Goal: Task Accomplishment & Management: Manage account settings

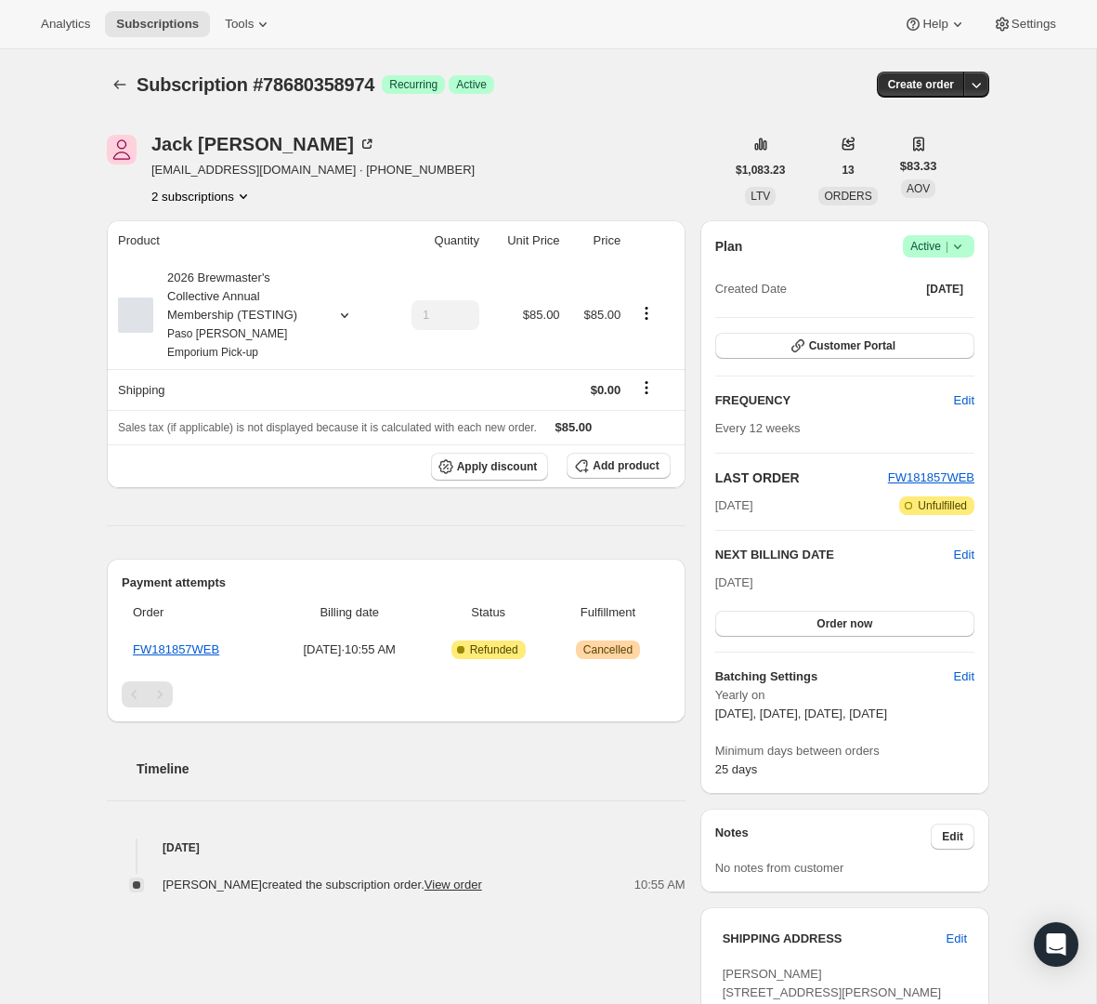
click at [953, 257] on div "Plan Success Active | Created Date Oct 5, 2025" at bounding box center [845, 268] width 259 height 67
click at [960, 254] on icon at bounding box center [958, 246] width 19 height 19
click at [933, 309] on span "Cancel subscription" at bounding box center [932, 315] width 105 height 14
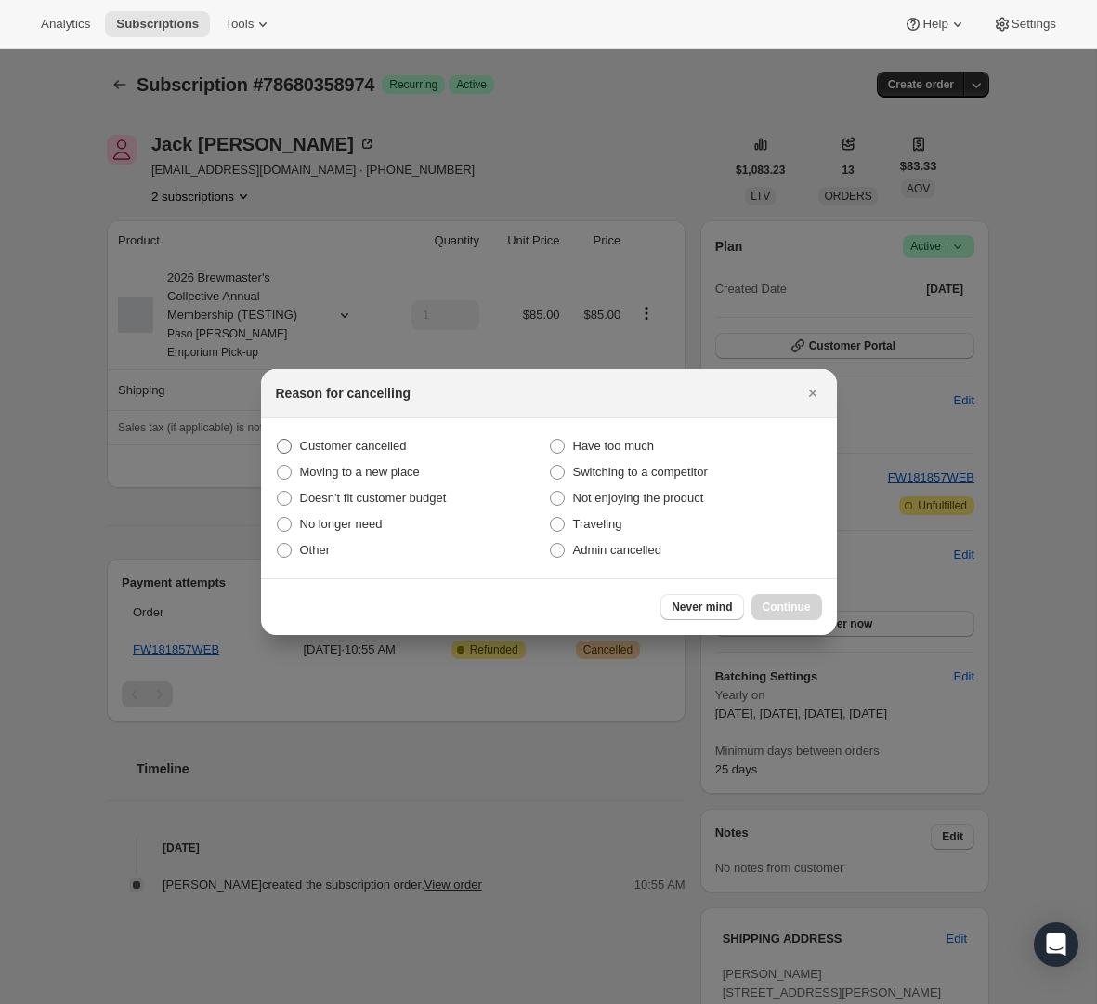
click at [349, 444] on span "Customer cancelled" at bounding box center [353, 446] width 107 height 14
click at [278, 440] on input "Customer cancelled" at bounding box center [277, 439] width 1 height 1
radio input "true"
drag, startPoint x: 559, startPoint y: 552, endPoint x: 673, endPoint y: 558, distance: 113.6
click at [563, 552] on span ":rbk:" at bounding box center [557, 550] width 15 height 15
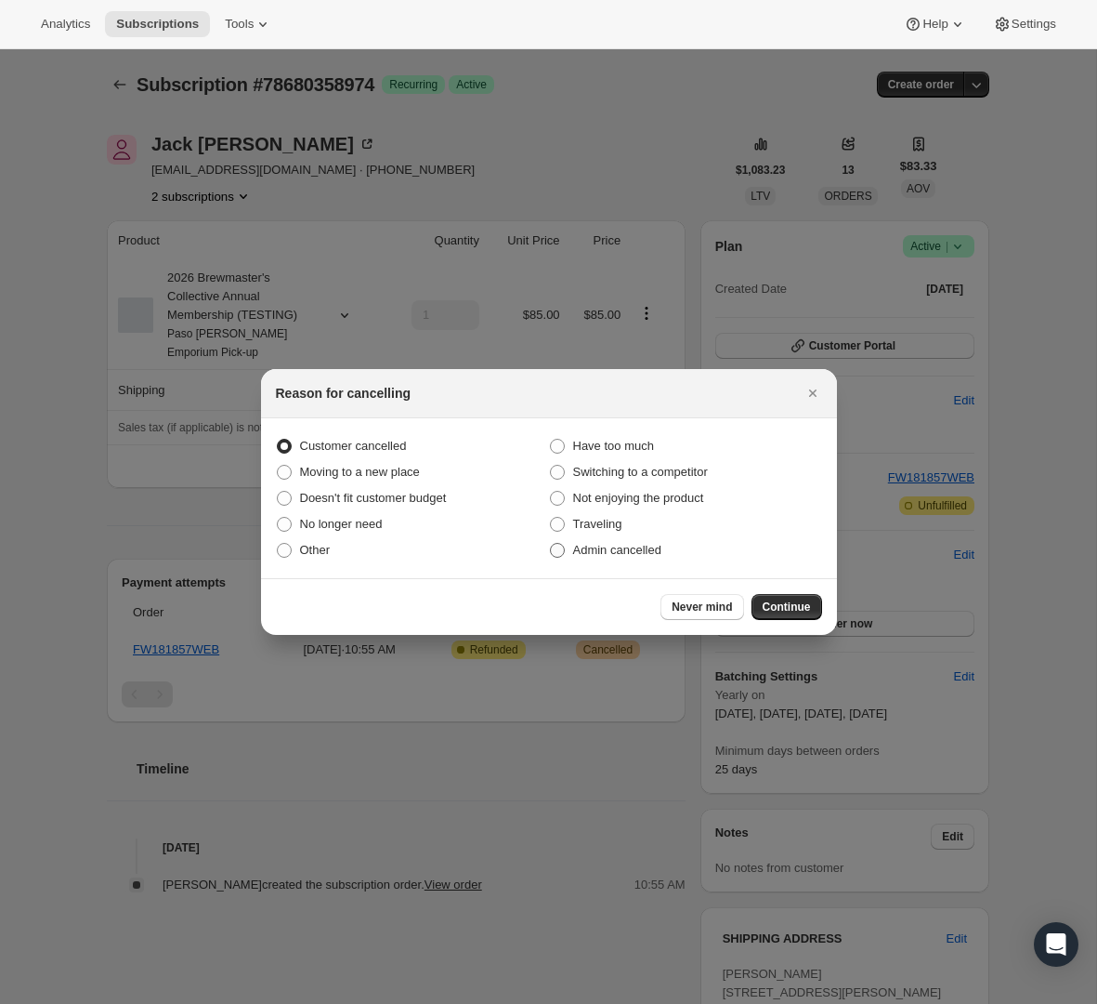
click at [551, 544] on input "Admin cancelled" at bounding box center [550, 543] width 1 height 1
radio input "true"
radio input "false"
click at [777, 599] on span "Continue" at bounding box center [787, 606] width 48 height 15
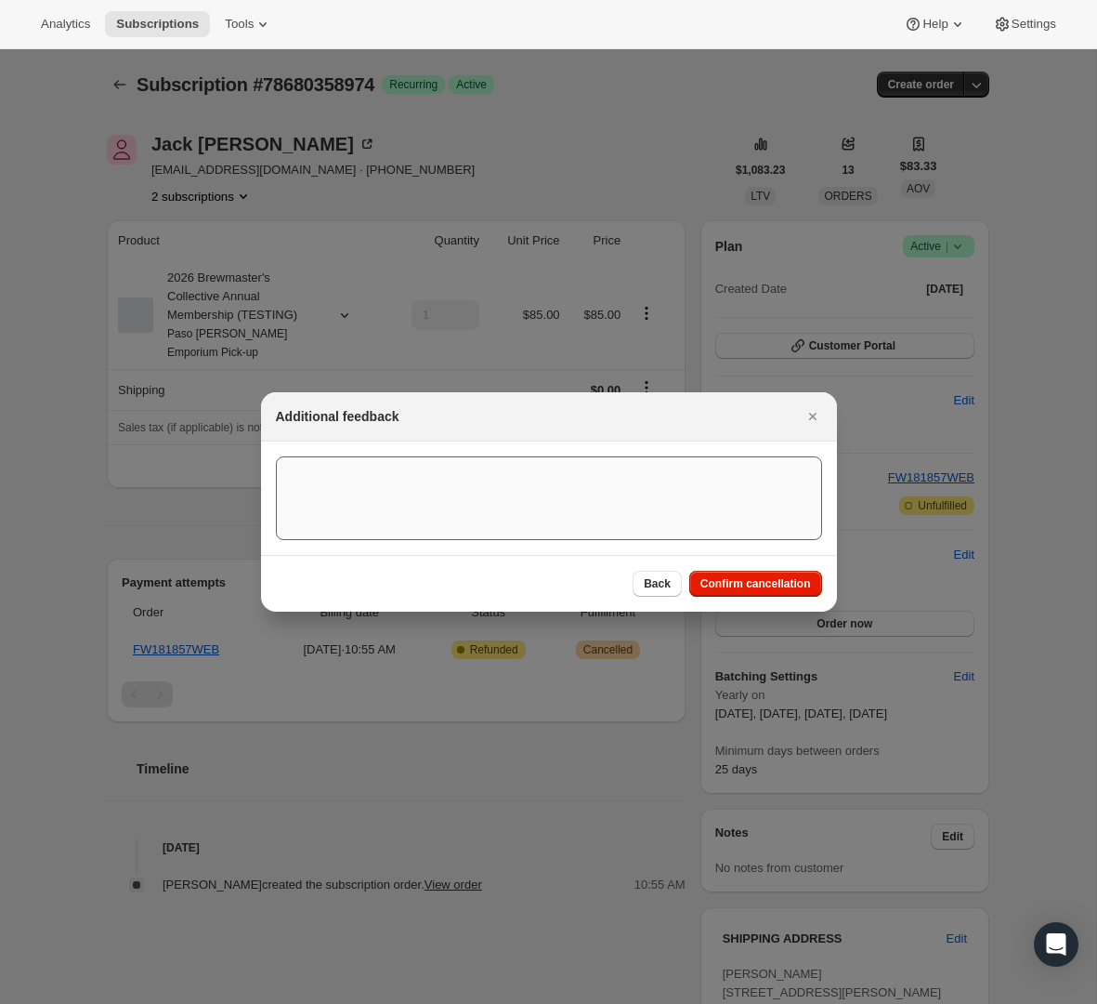
click at [760, 579] on span "Confirm cancellation" at bounding box center [756, 583] width 111 height 15
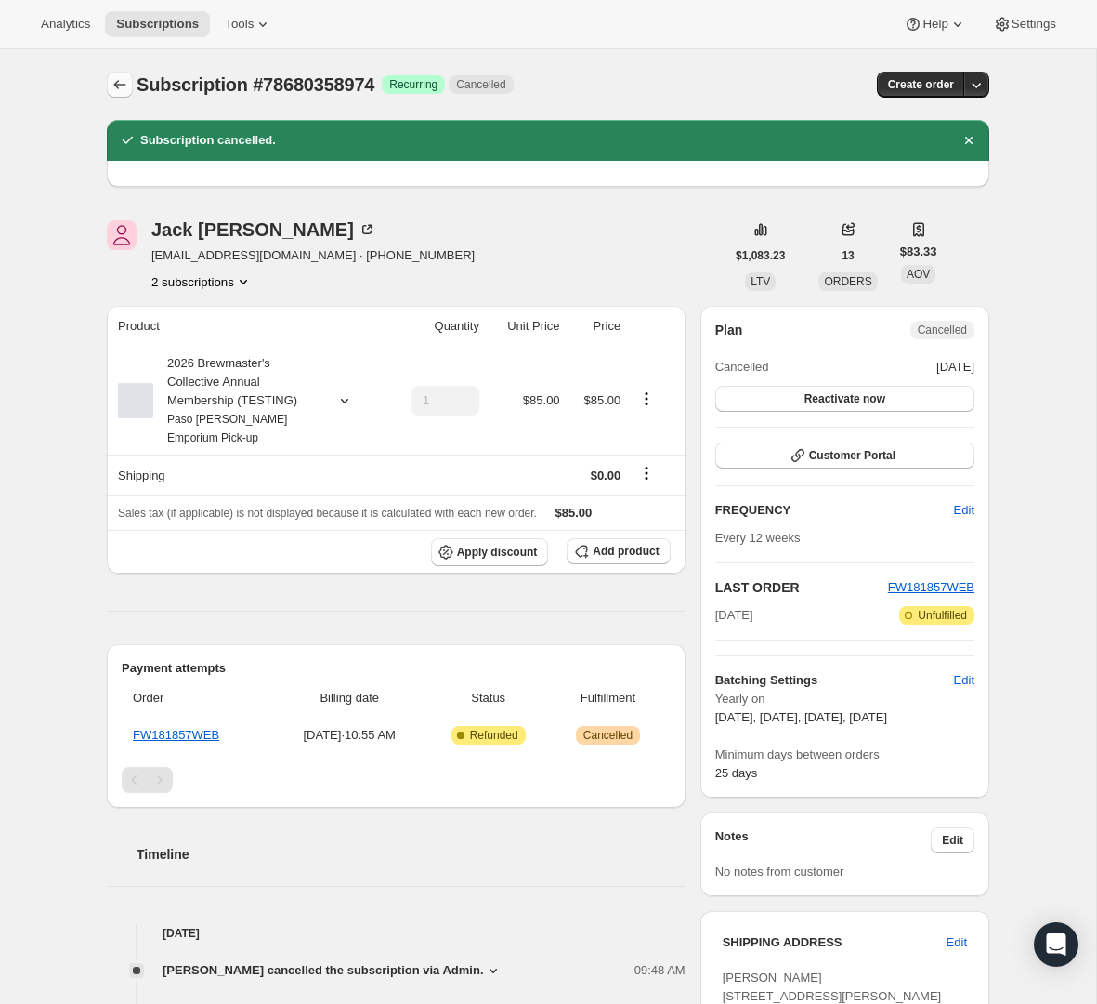
click at [132, 88] on button "Subscriptions" at bounding box center [120, 85] width 26 height 26
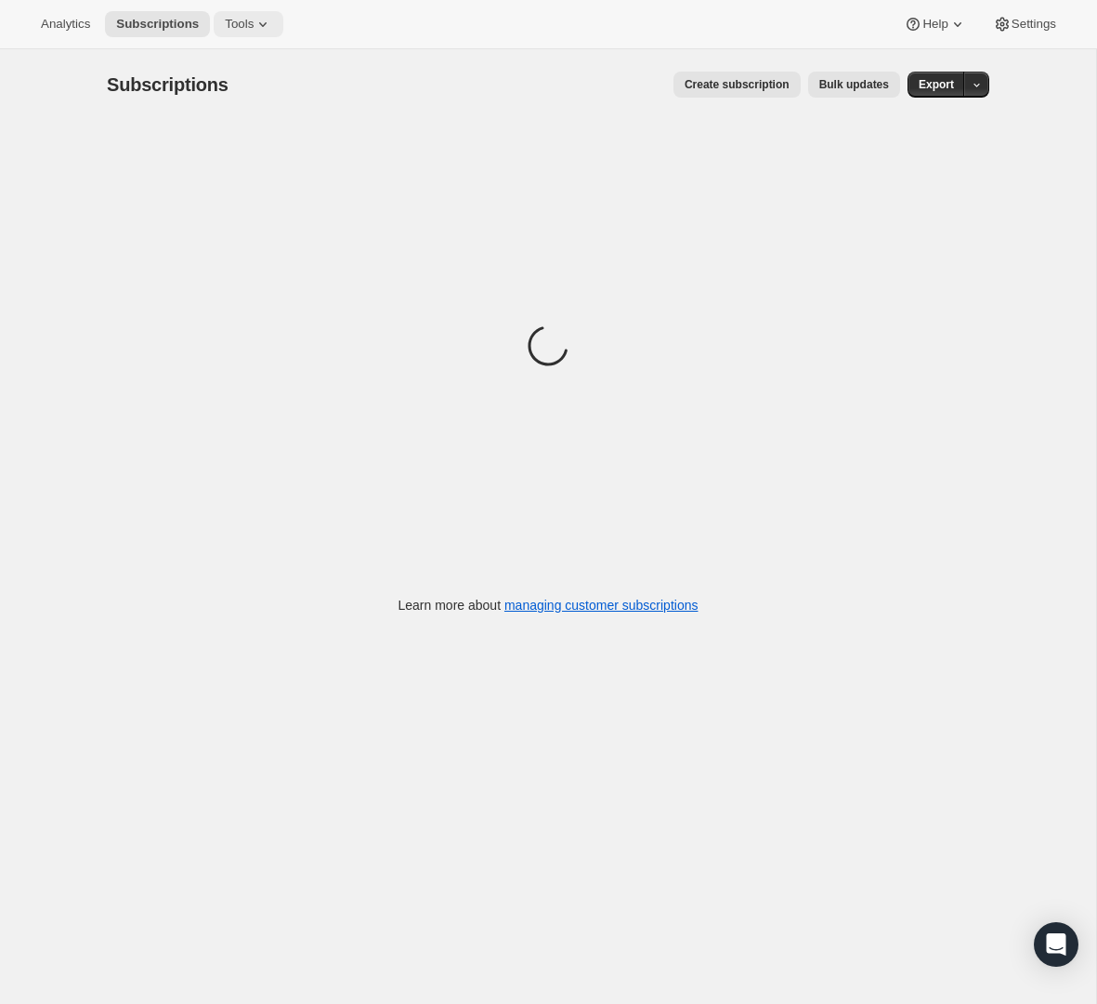
click at [232, 25] on span "Tools" at bounding box center [239, 24] width 29 height 15
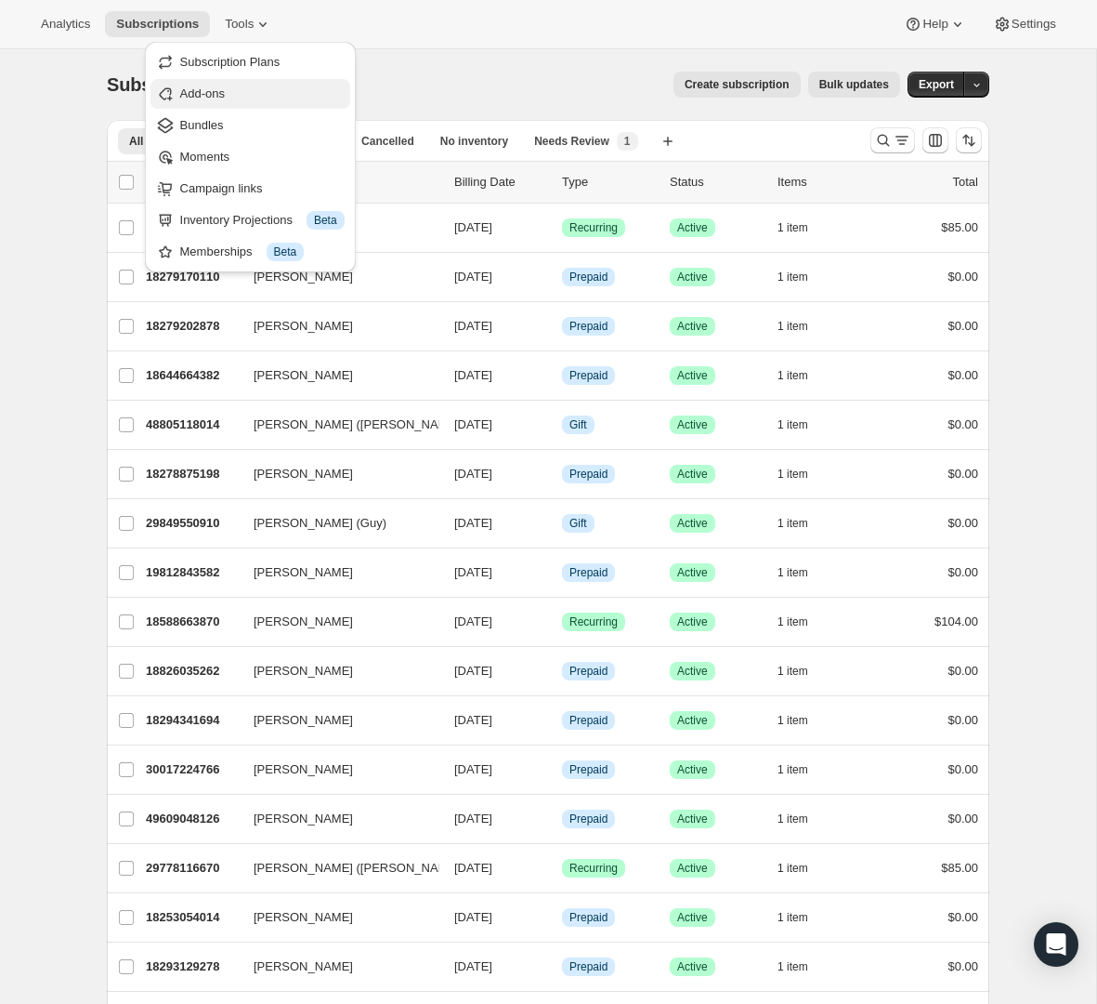
click at [230, 99] on span "Add-ons" at bounding box center [262, 94] width 164 height 19
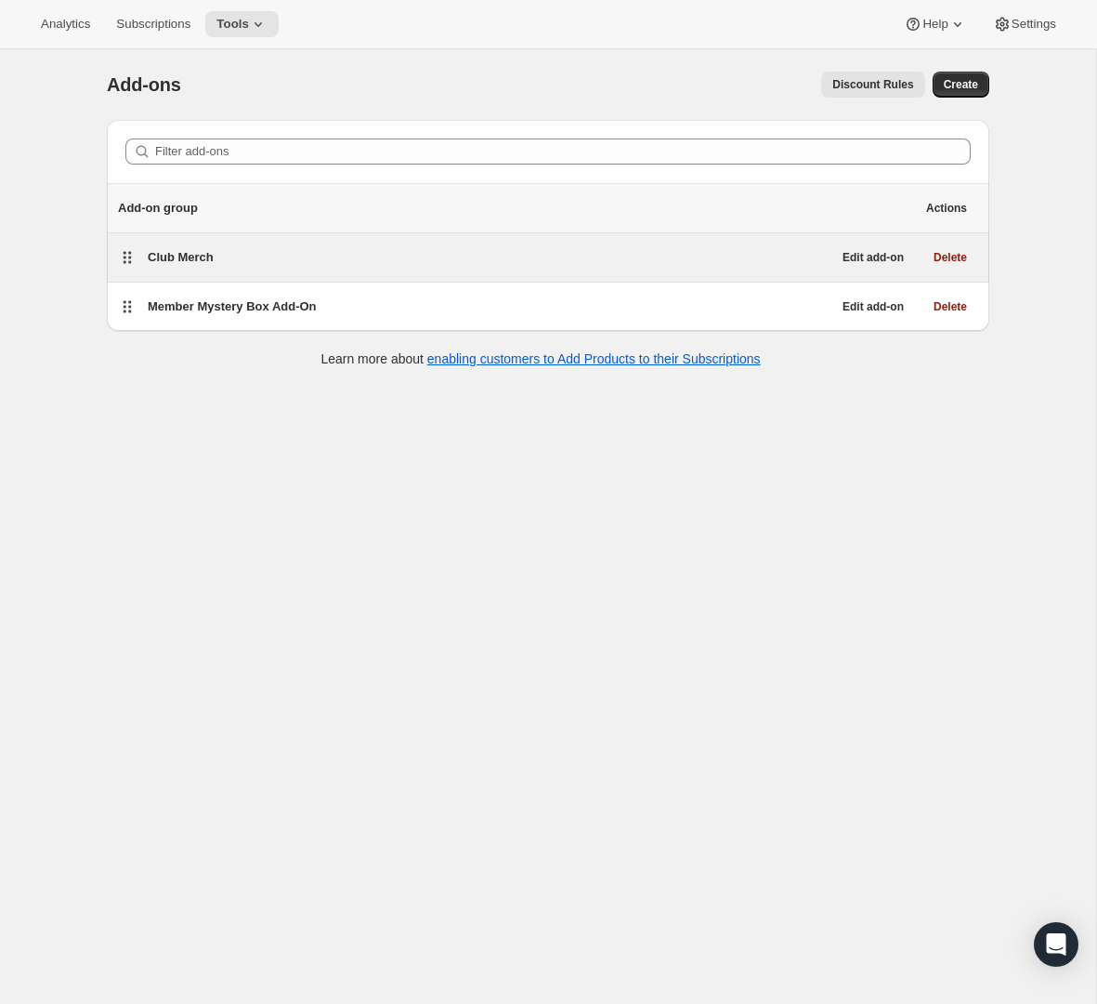
click at [285, 264] on div "Club Merch" at bounding box center [490, 257] width 684 height 19
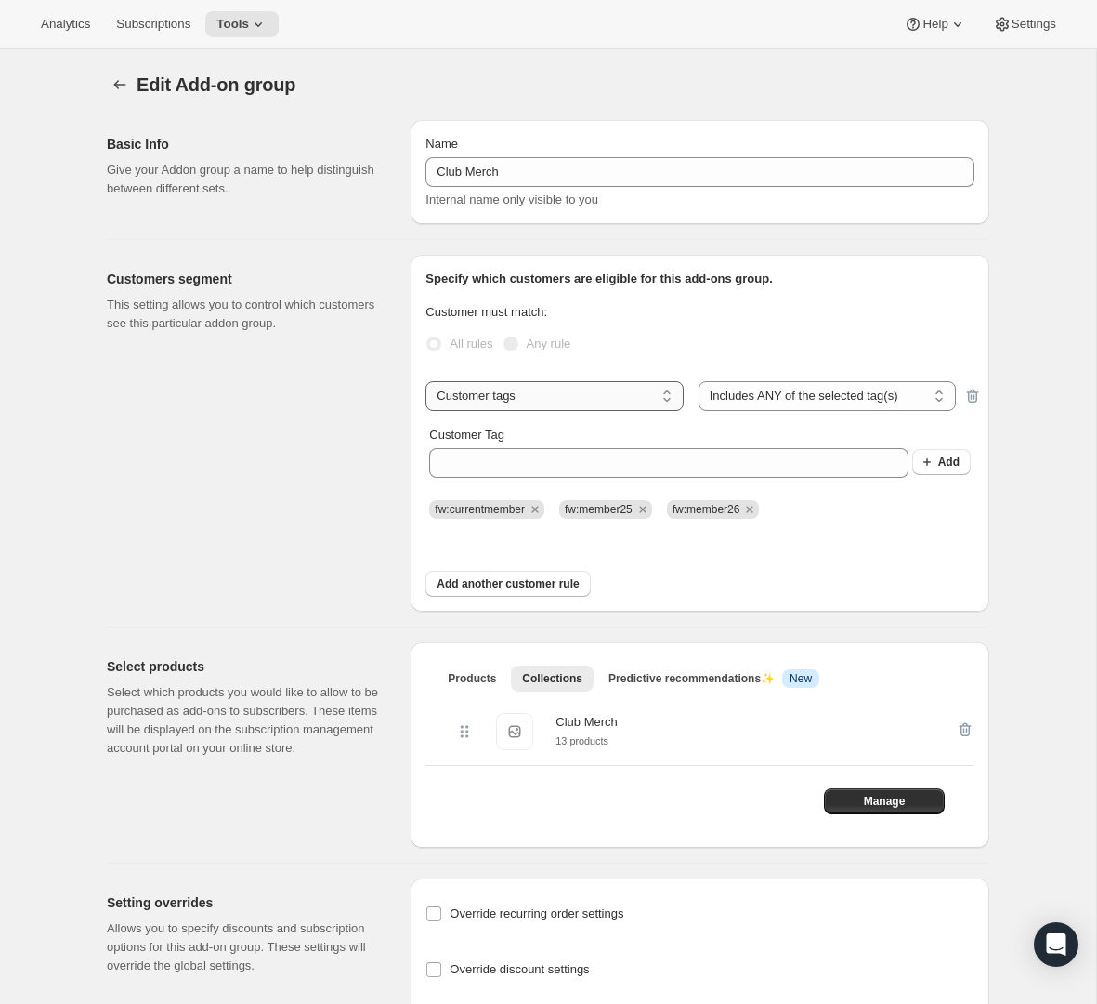
click at [533, 389] on select "Subscribes to Shipping address is Customer tags" at bounding box center [554, 396] width 257 height 30
select select "subscribe"
click at [426, 381] on select "Subscribes to Shipping address is Customer tags" at bounding box center [554, 396] width 257 height 30
select select "all"
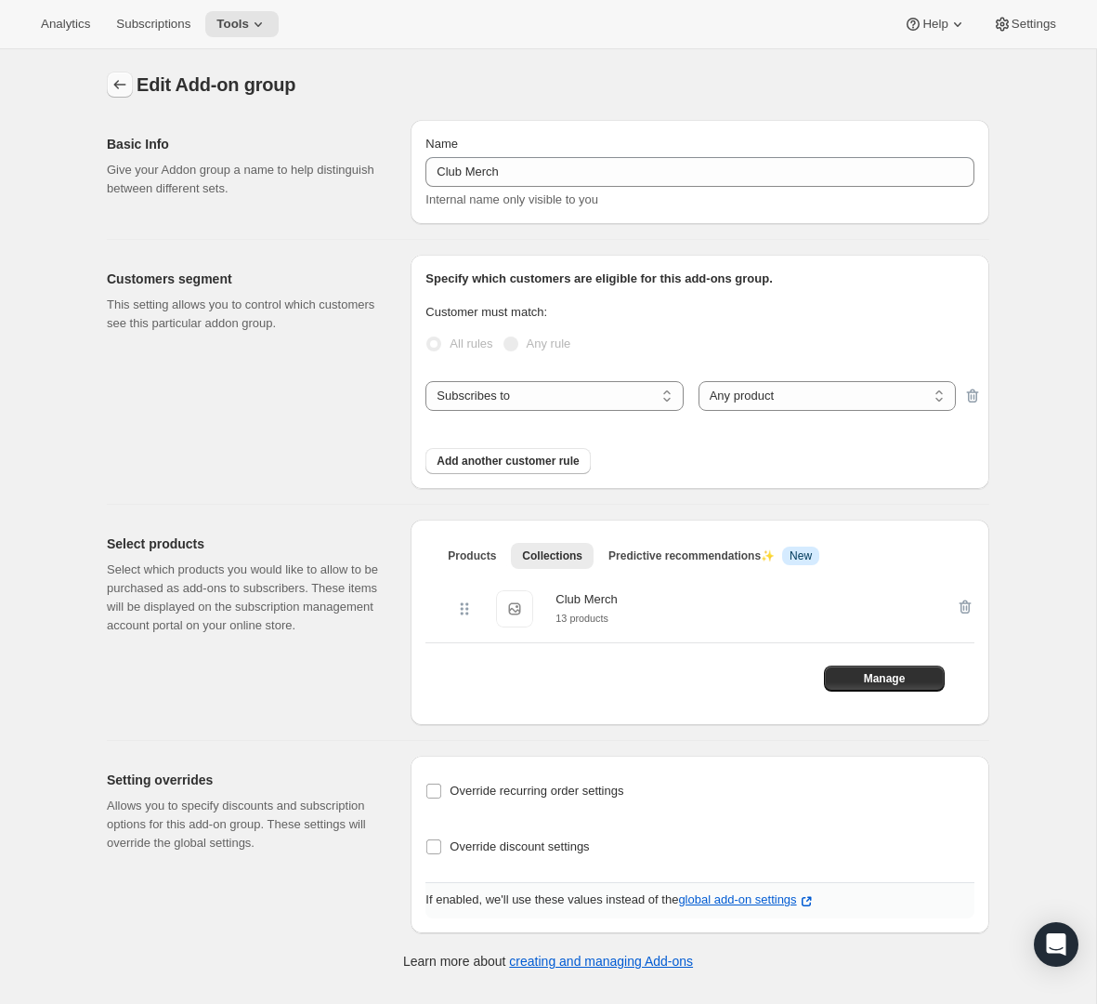
click at [113, 78] on icon "Addon groups" at bounding box center [120, 84] width 19 height 19
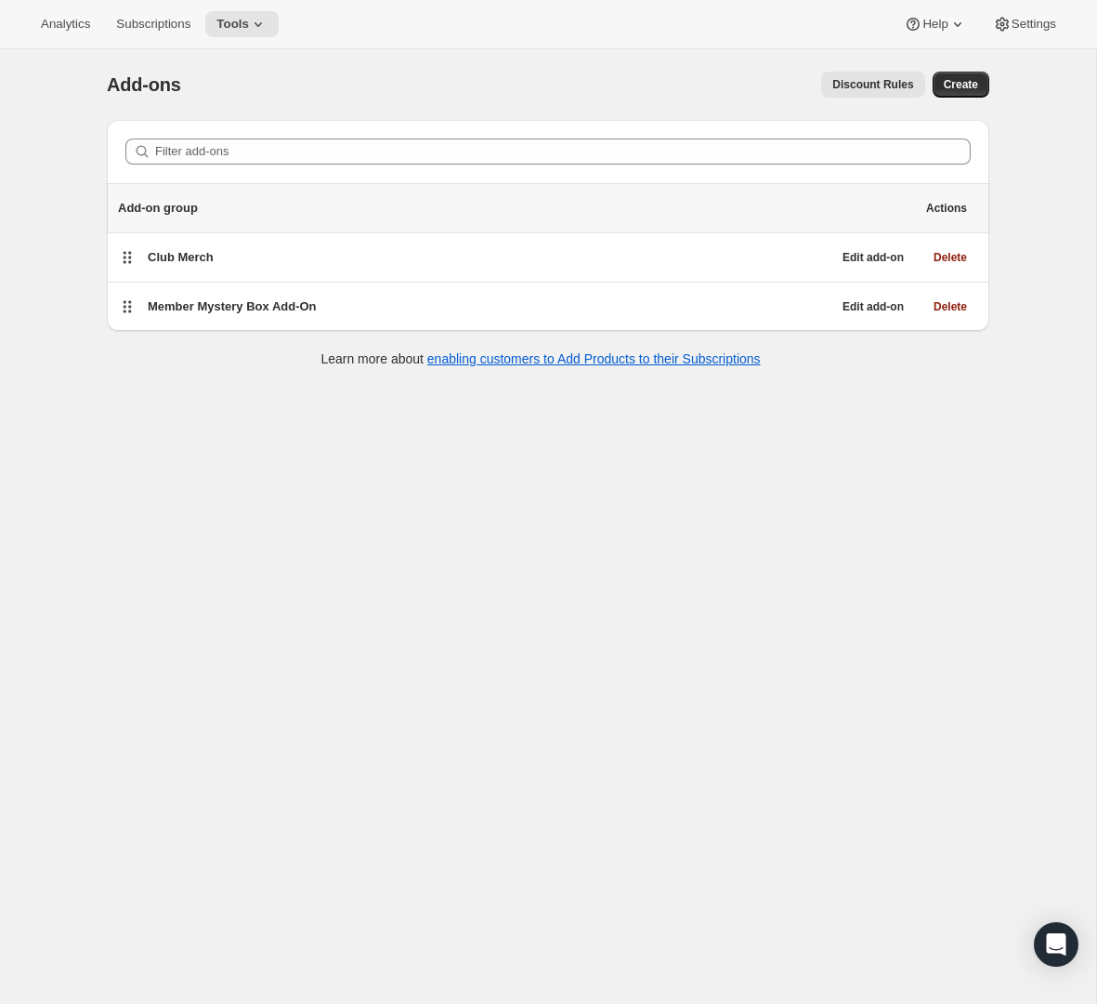
scroll to position [1, 0]
click at [881, 83] on span "Discount Rules" at bounding box center [873, 83] width 81 height 15
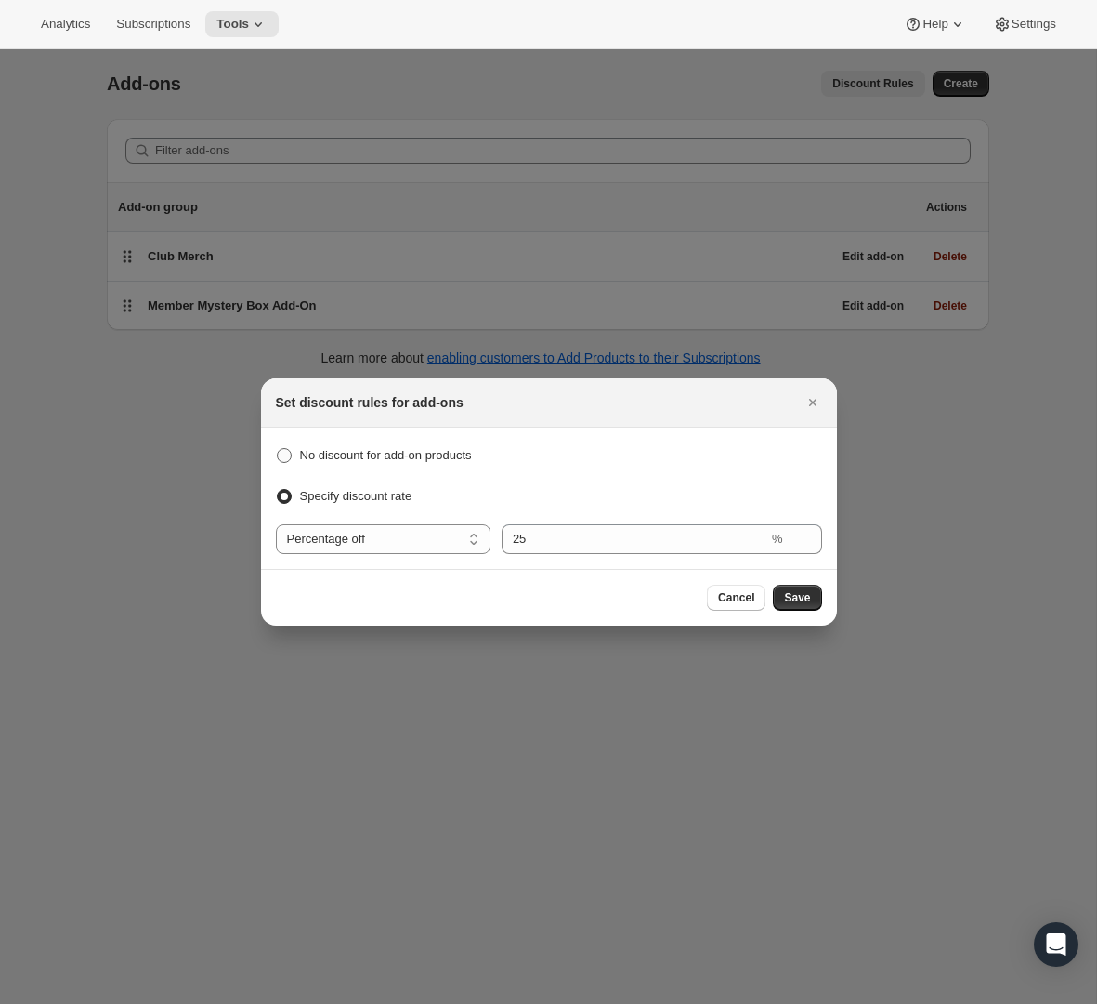
click at [359, 462] on span "No discount for add-on products" at bounding box center [386, 455] width 172 height 14
click at [278, 449] on input "No discount for add-on products" at bounding box center [277, 448] width 1 height 1
radio input "true"
click at [778, 602] on button "Save" at bounding box center [797, 598] width 48 height 26
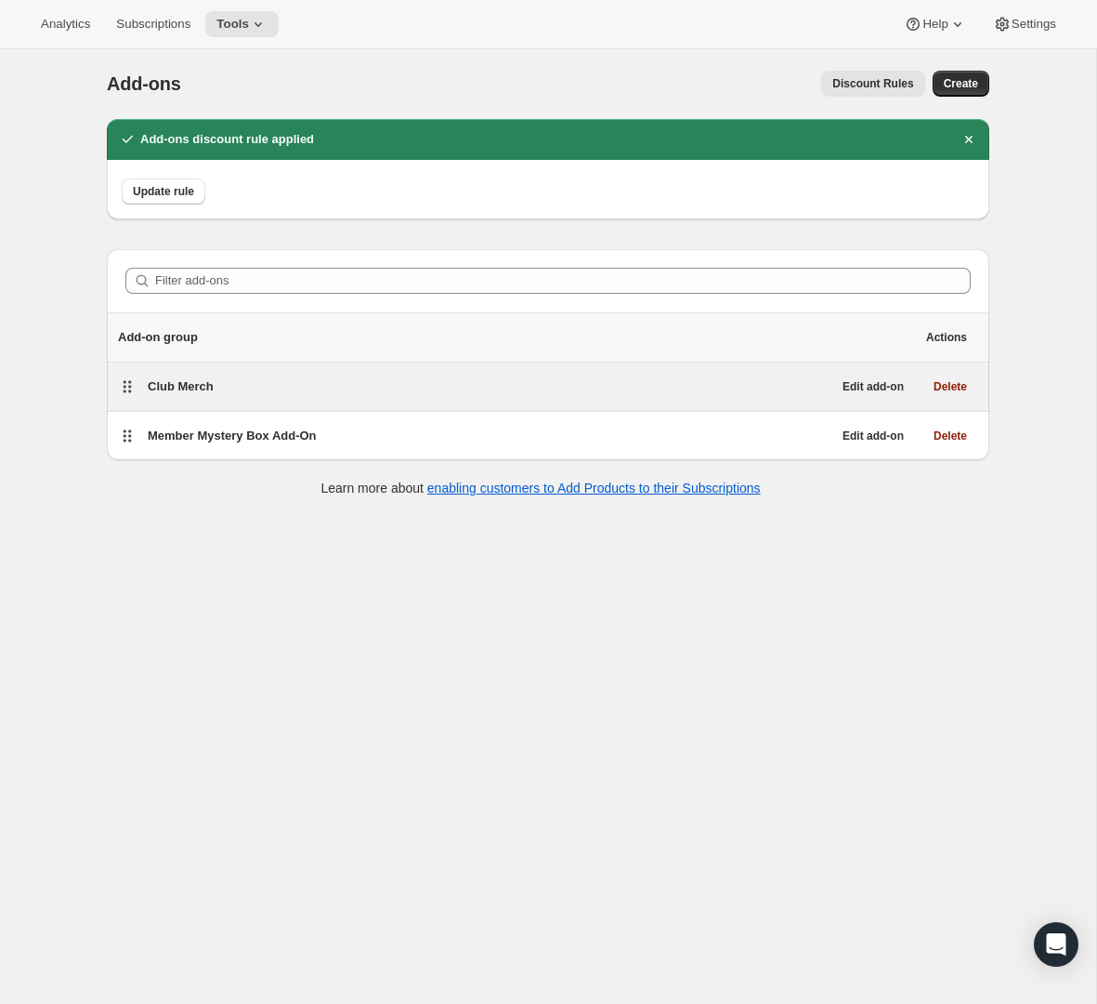
click at [724, 401] on div "Club Merch Edit add-on Delete" at bounding box center [548, 386] width 883 height 48
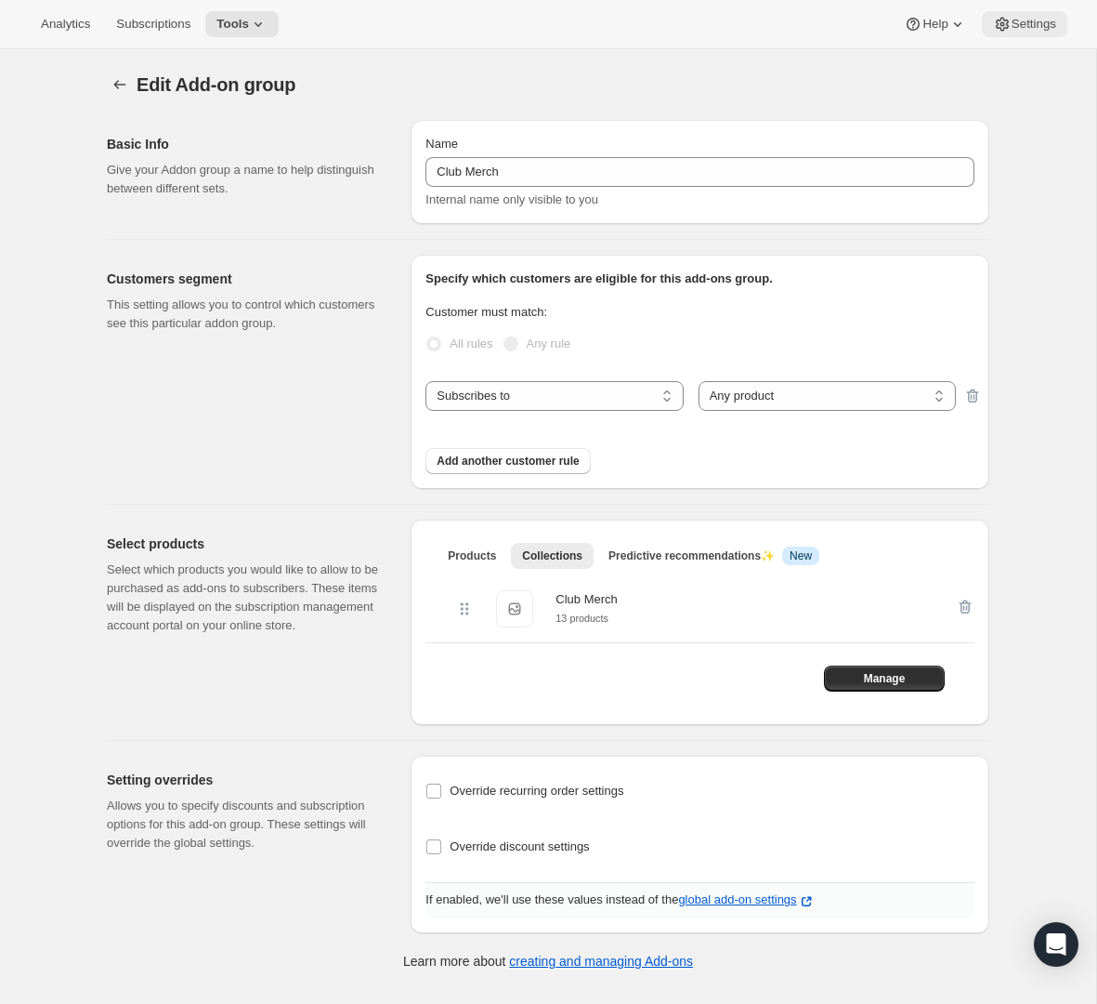
click at [1015, 32] on button "Settings" at bounding box center [1024, 24] width 85 height 26
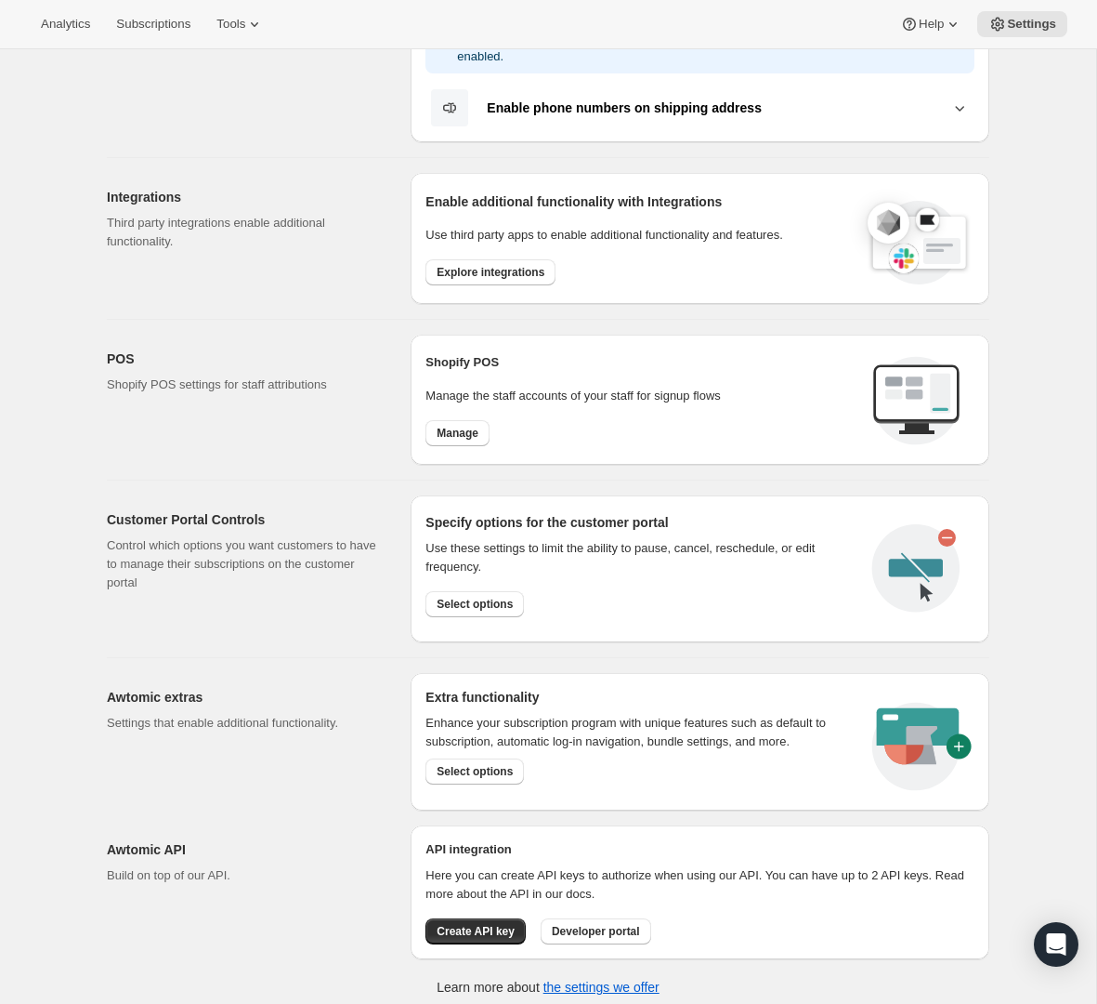
scroll to position [525, 0]
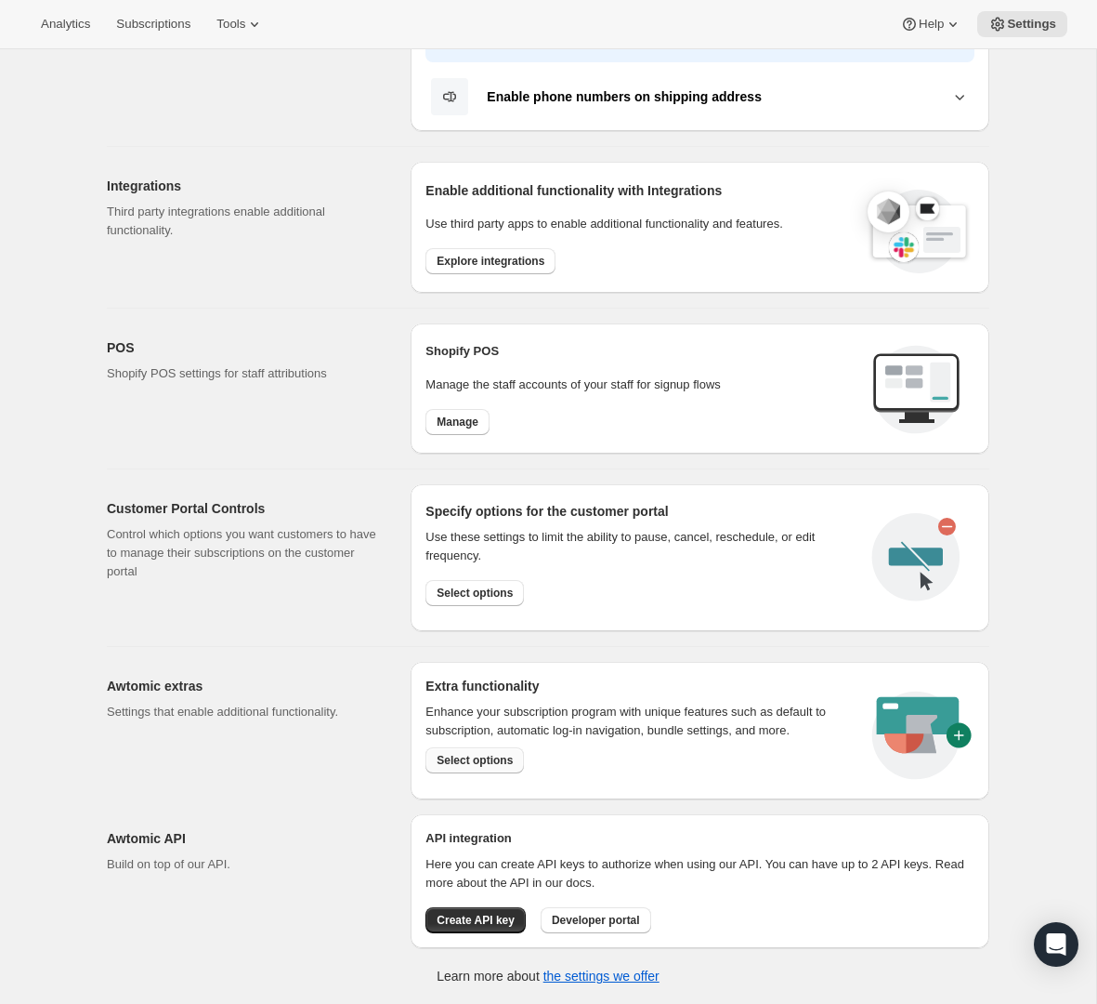
click at [508, 758] on span "Select options" at bounding box center [475, 760] width 76 height 15
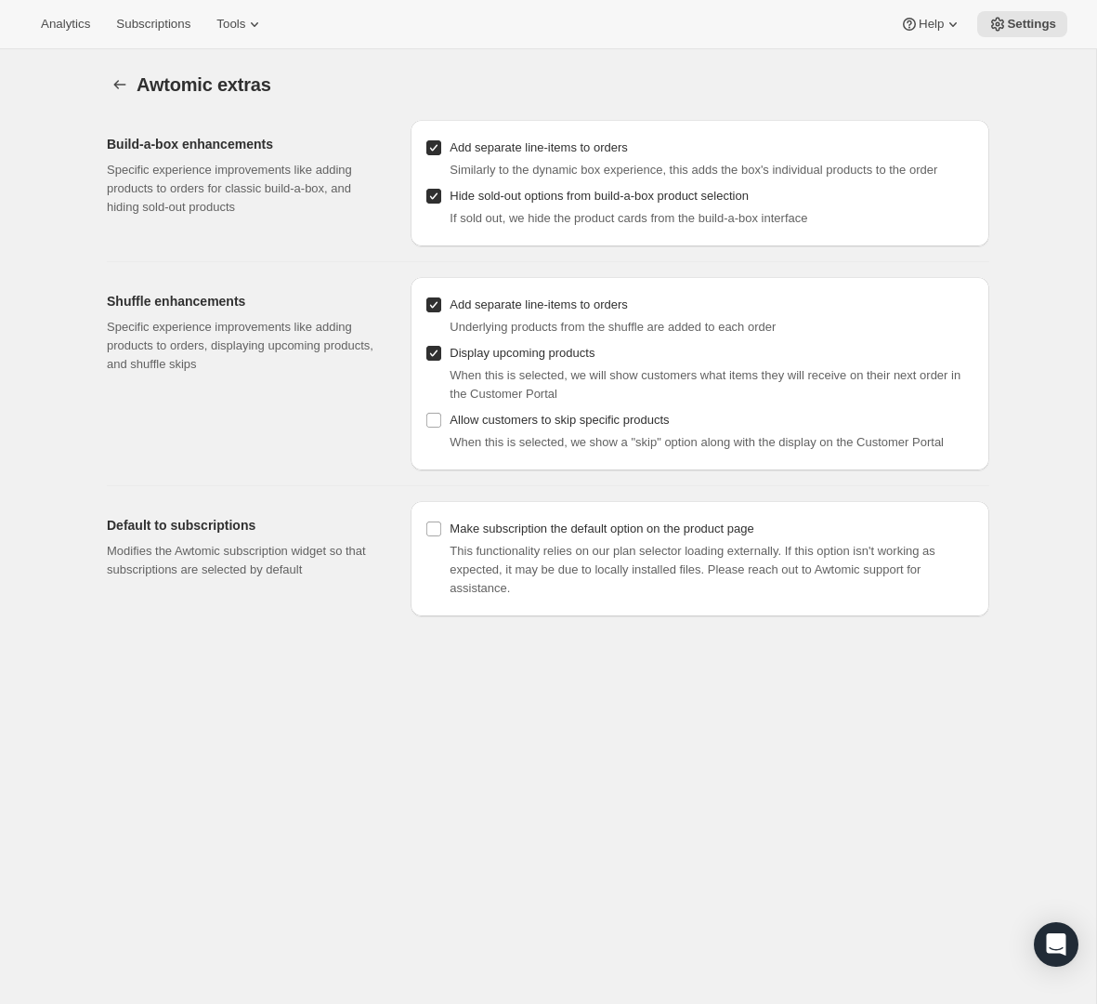
click at [139, 77] on span "Awtomic extras" at bounding box center [204, 84] width 135 height 20
click at [125, 77] on icon "Settings" at bounding box center [120, 84] width 19 height 19
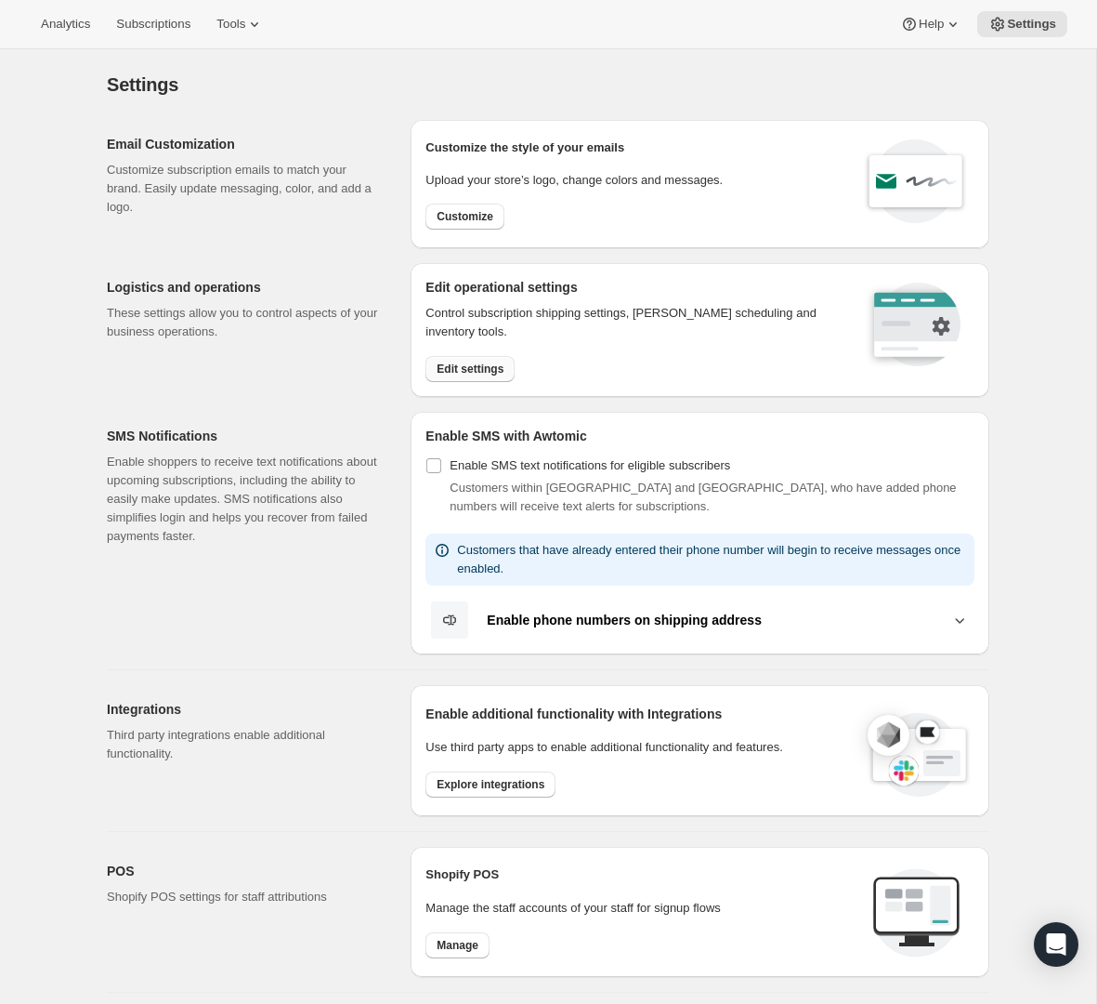
click at [491, 370] on span "Edit settings" at bounding box center [470, 368] width 67 height 15
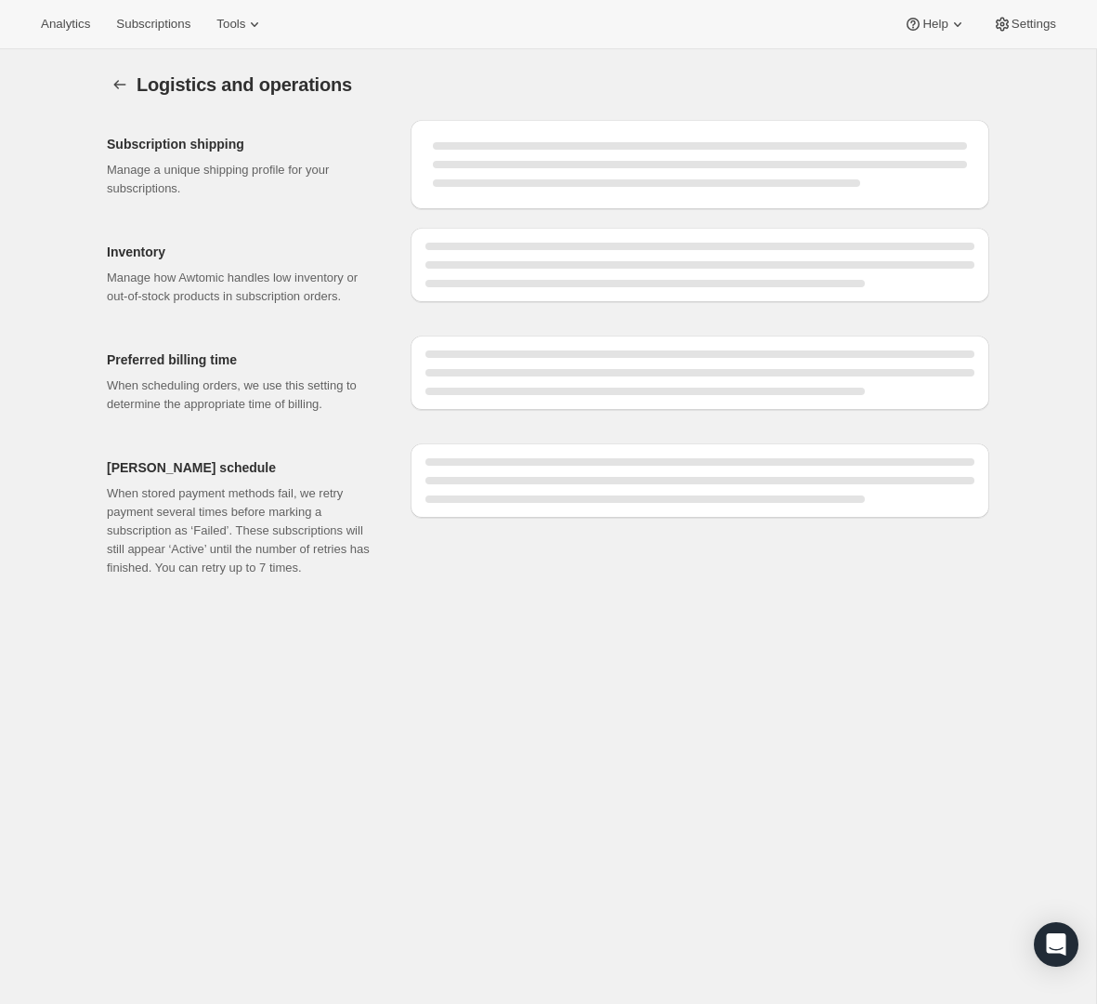
select select "08:00"
select select "DAY"
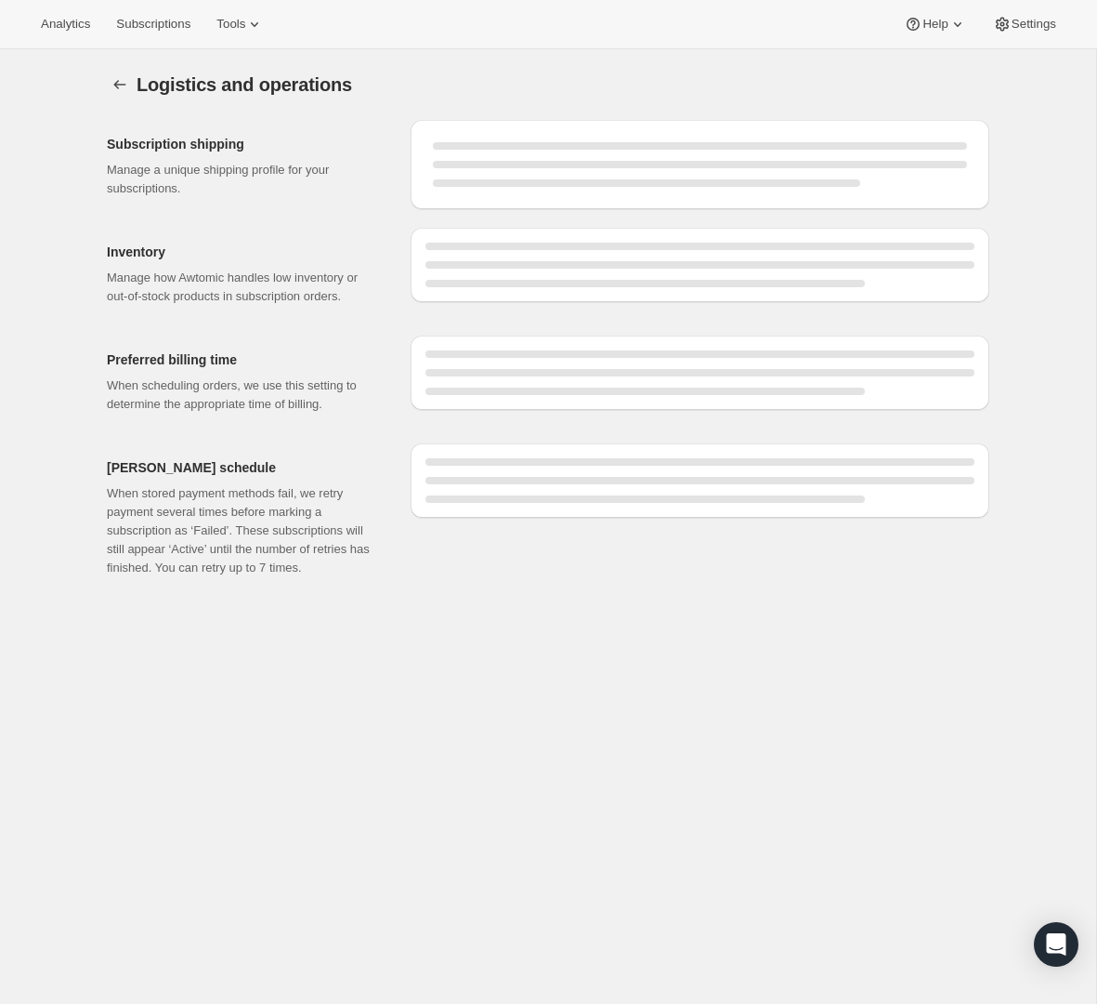
select select "DAY"
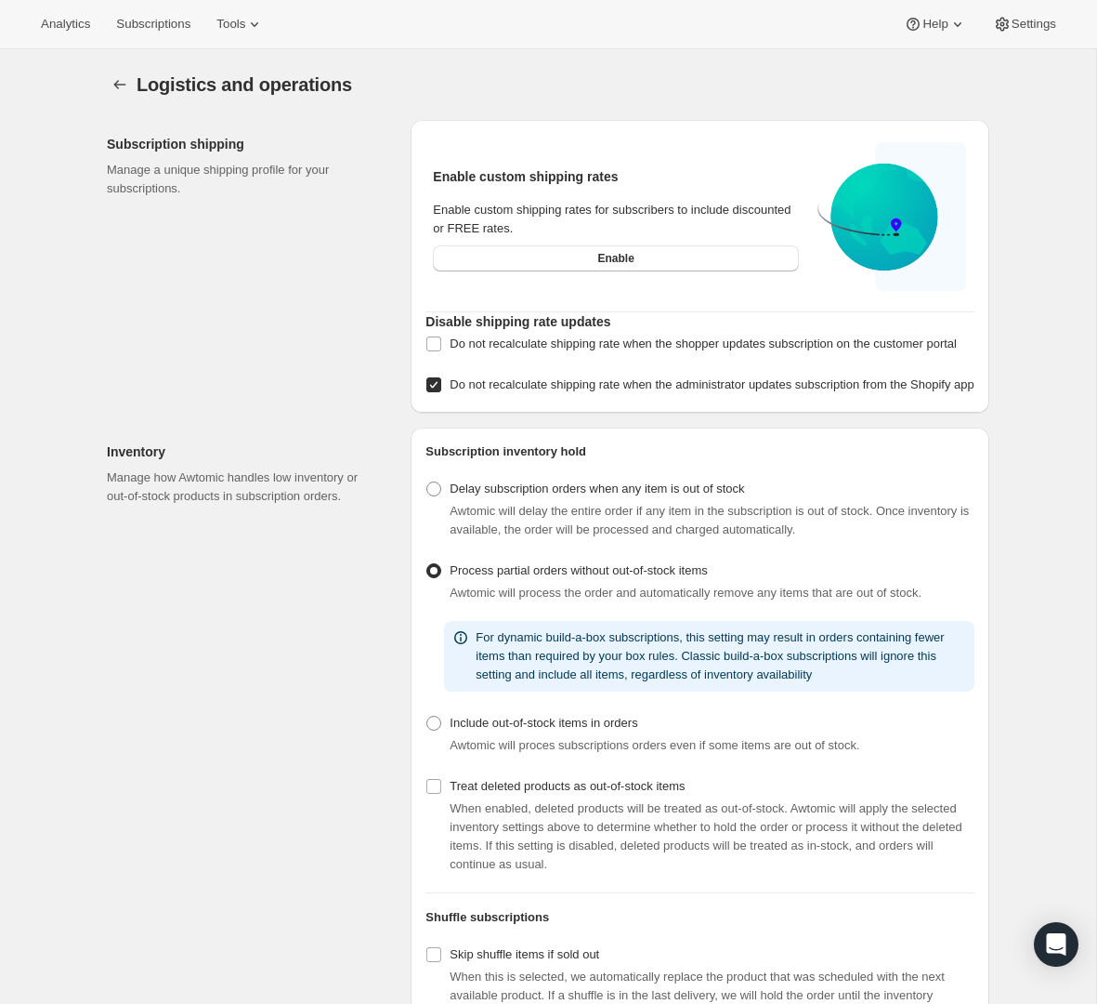
click at [133, 83] on div at bounding box center [122, 85] width 30 height 26
click at [123, 82] on icon "Settings" at bounding box center [120, 84] width 19 height 19
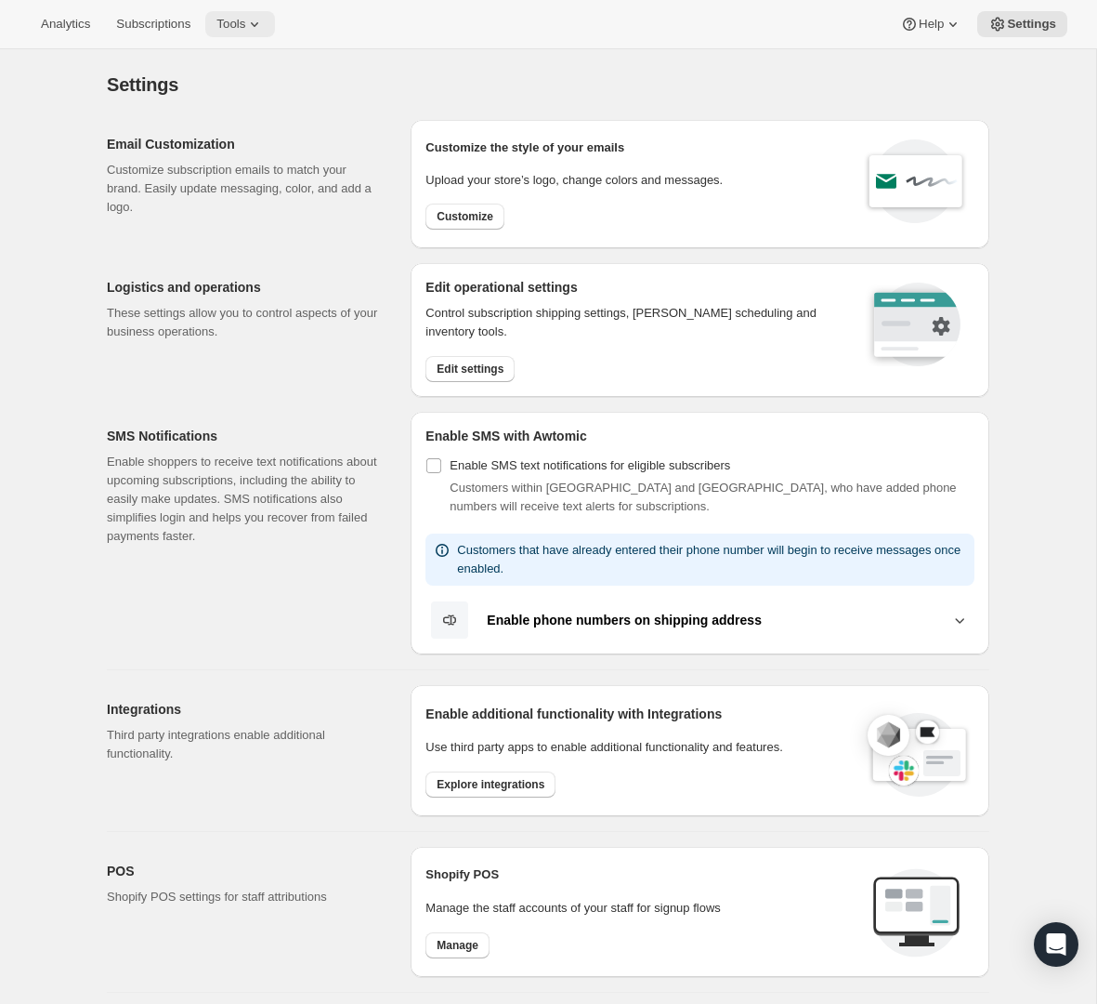
click at [225, 13] on button "Tools" at bounding box center [240, 24] width 70 height 26
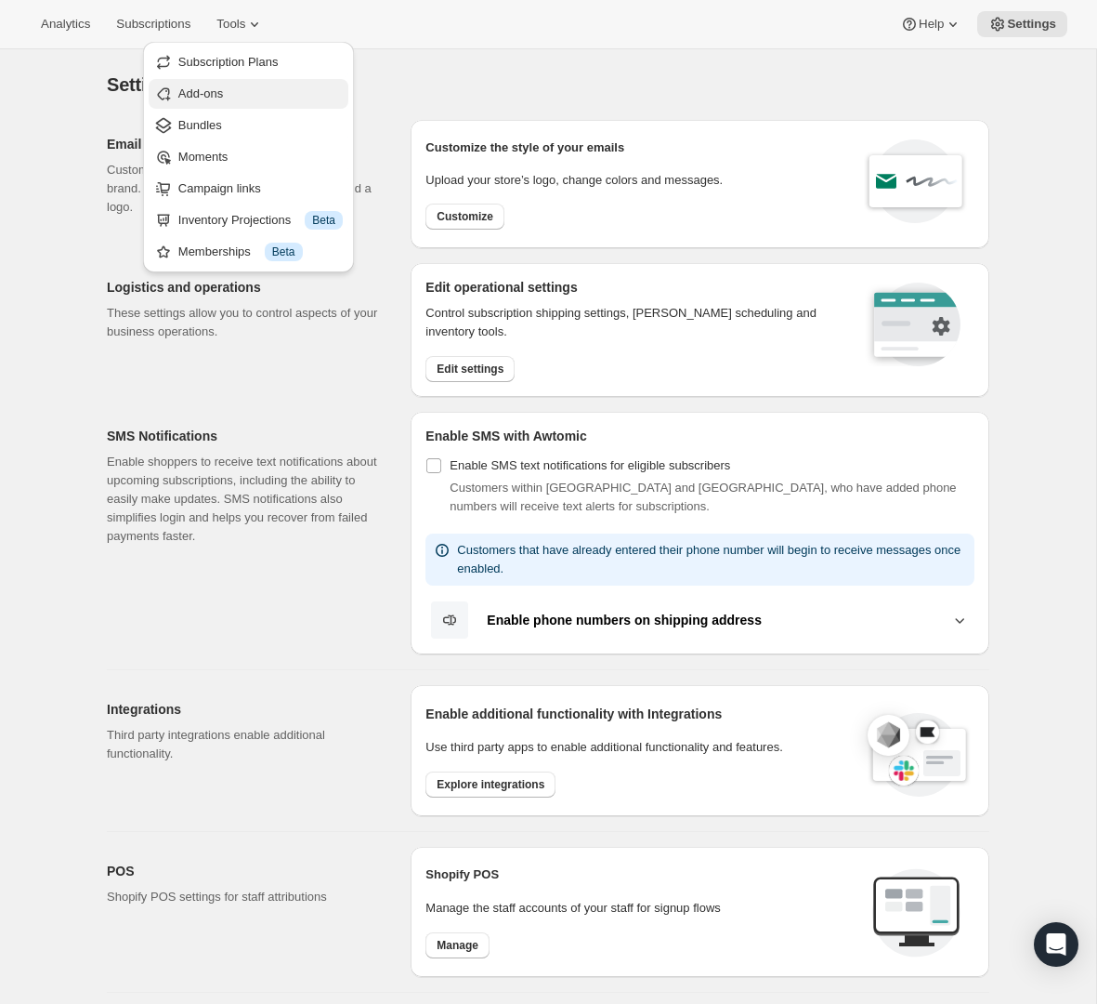
click at [217, 88] on span "Add-ons" at bounding box center [200, 93] width 45 height 14
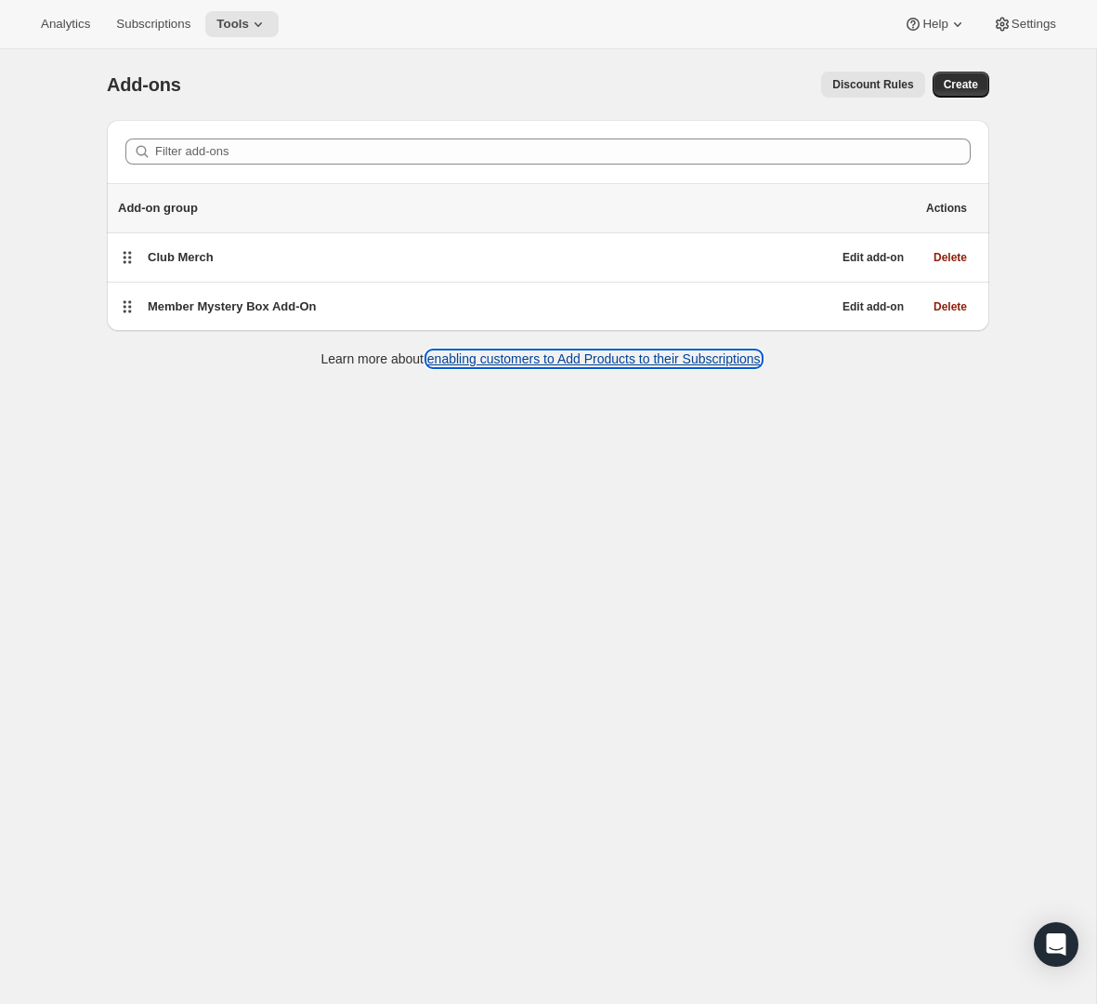
click at [571, 362] on link "enabling customers to Add Products to their Subscriptions" at bounding box center [594, 358] width 334 height 15
click at [1005, 13] on button "Settings" at bounding box center [1024, 24] width 85 height 26
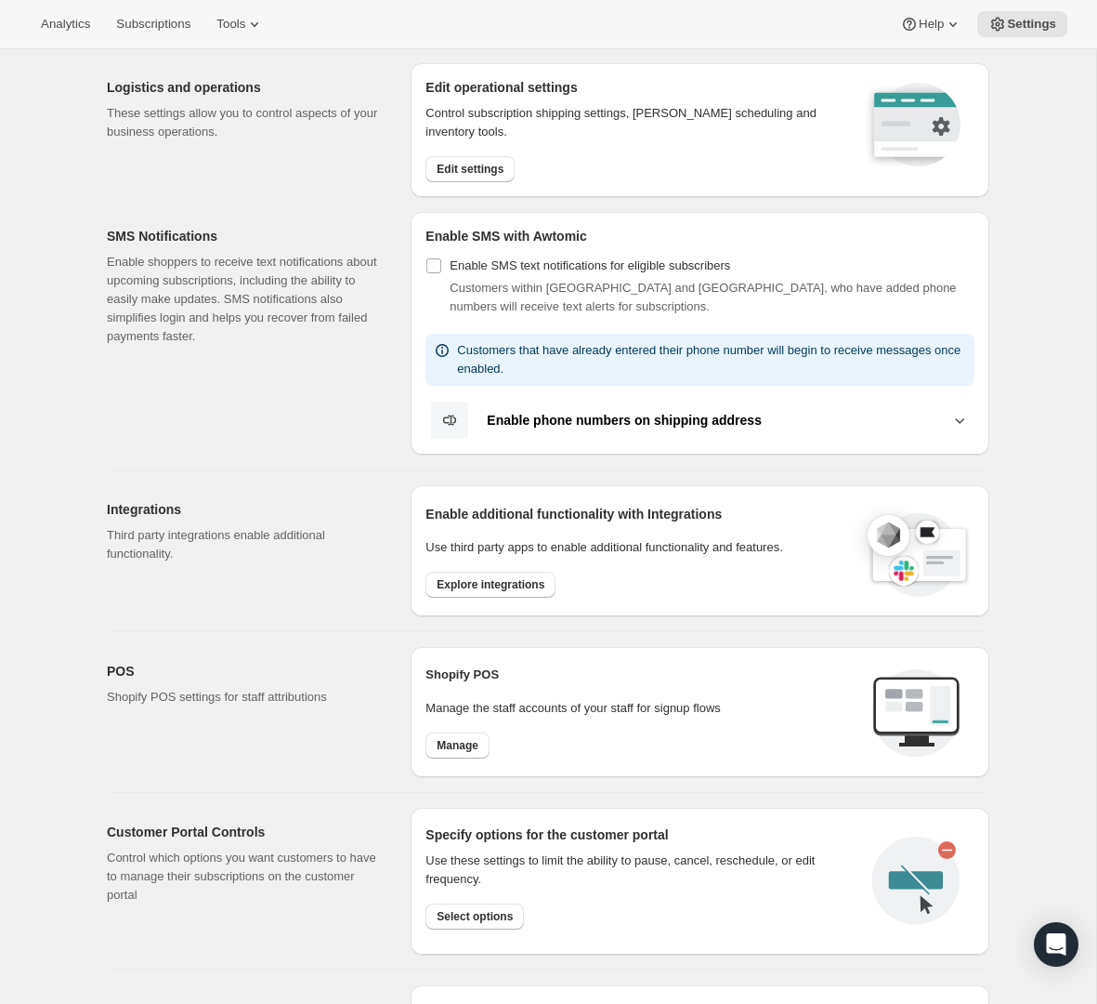
scroll to position [203, 0]
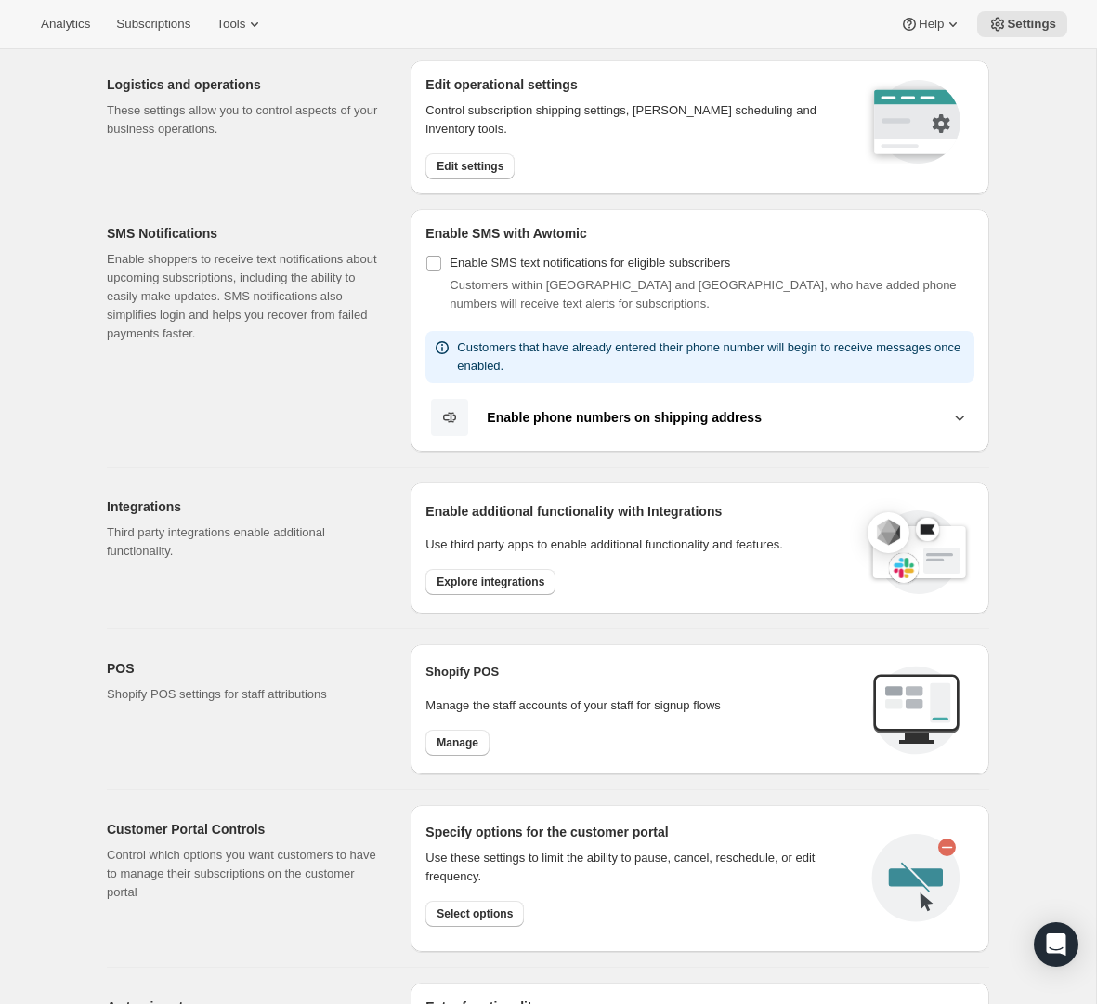
click at [584, 422] on b "Enable phone numbers on shipping address" at bounding box center [624, 417] width 275 height 15
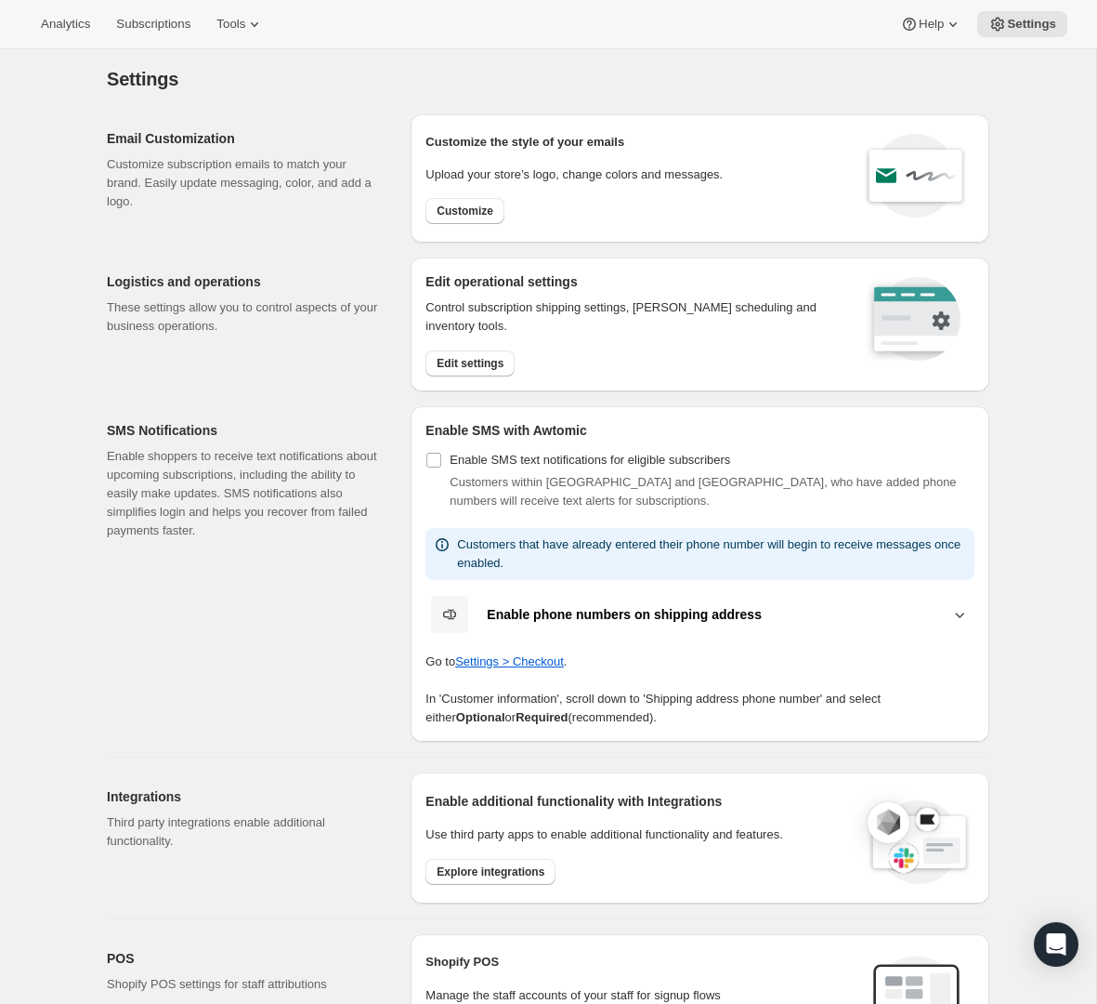
scroll to position [0, 0]
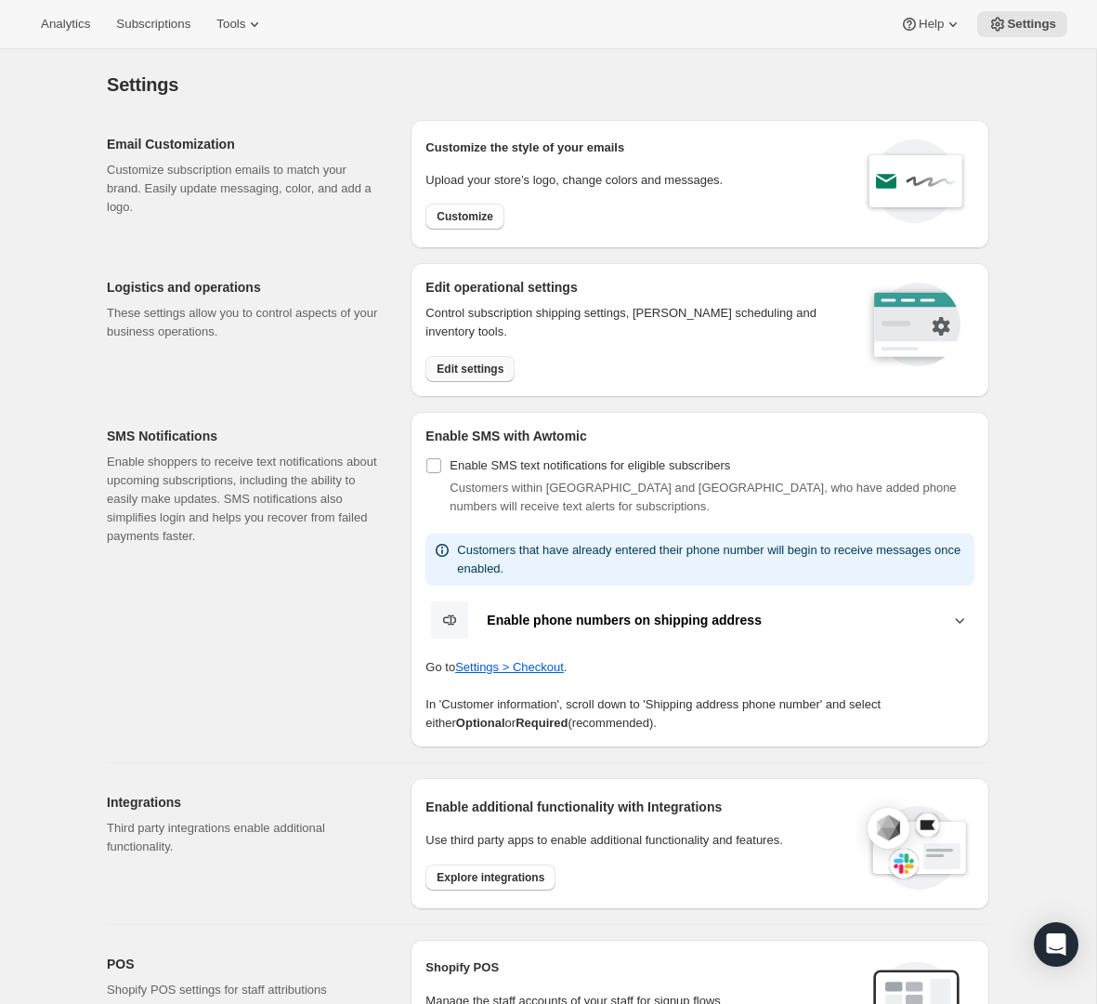
click at [491, 361] on button "Edit settings" at bounding box center [470, 369] width 89 height 26
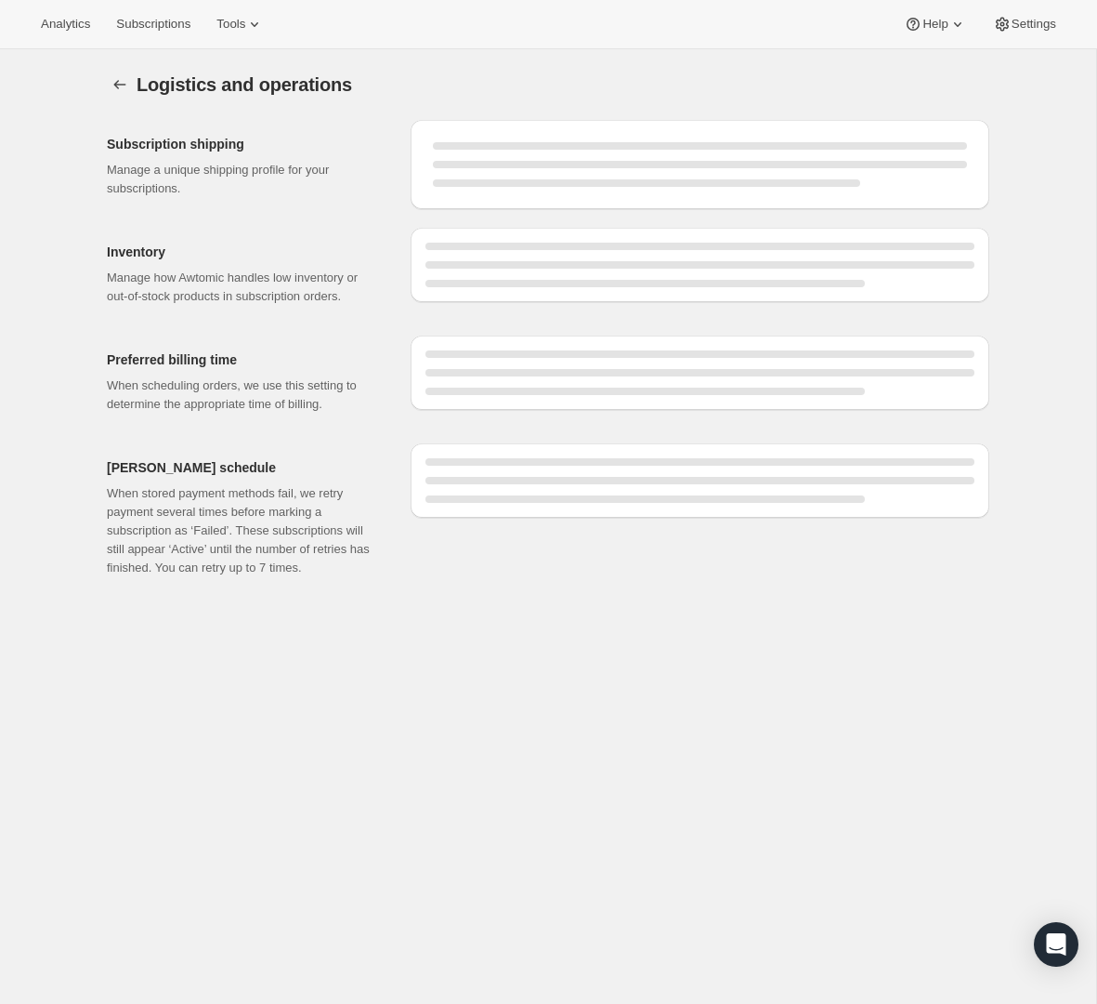
select select "08:00"
select select "DAY"
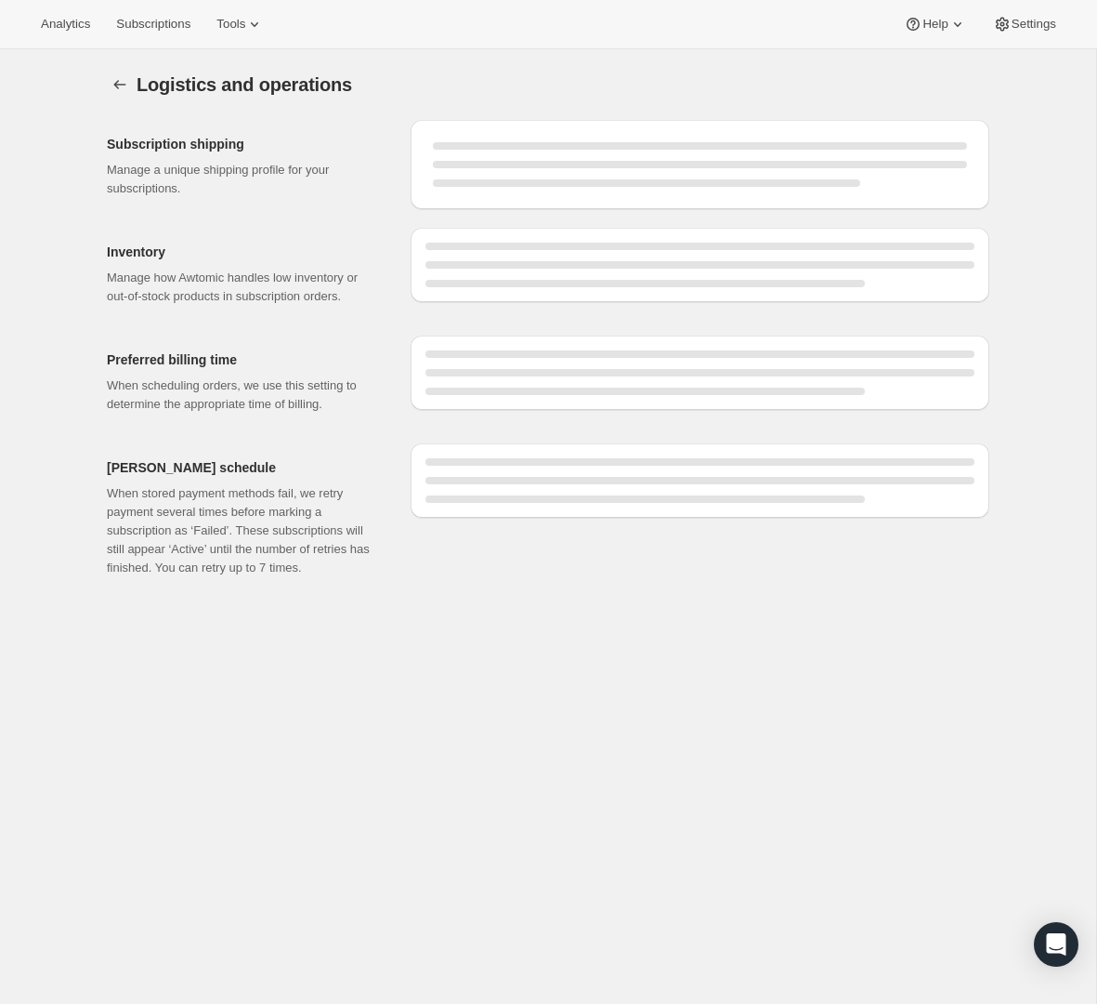
select select "DAY"
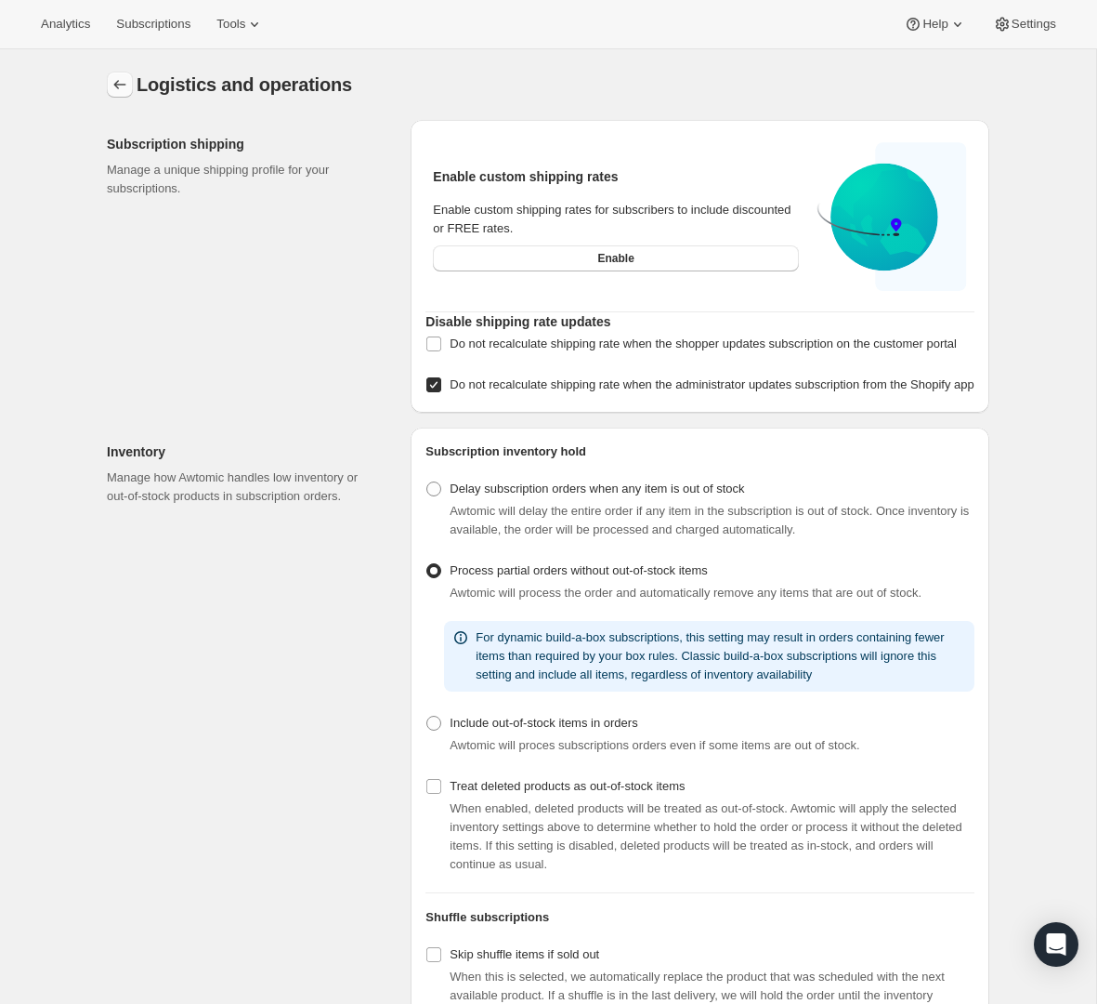
click at [117, 96] on button "Settings" at bounding box center [120, 85] width 26 height 26
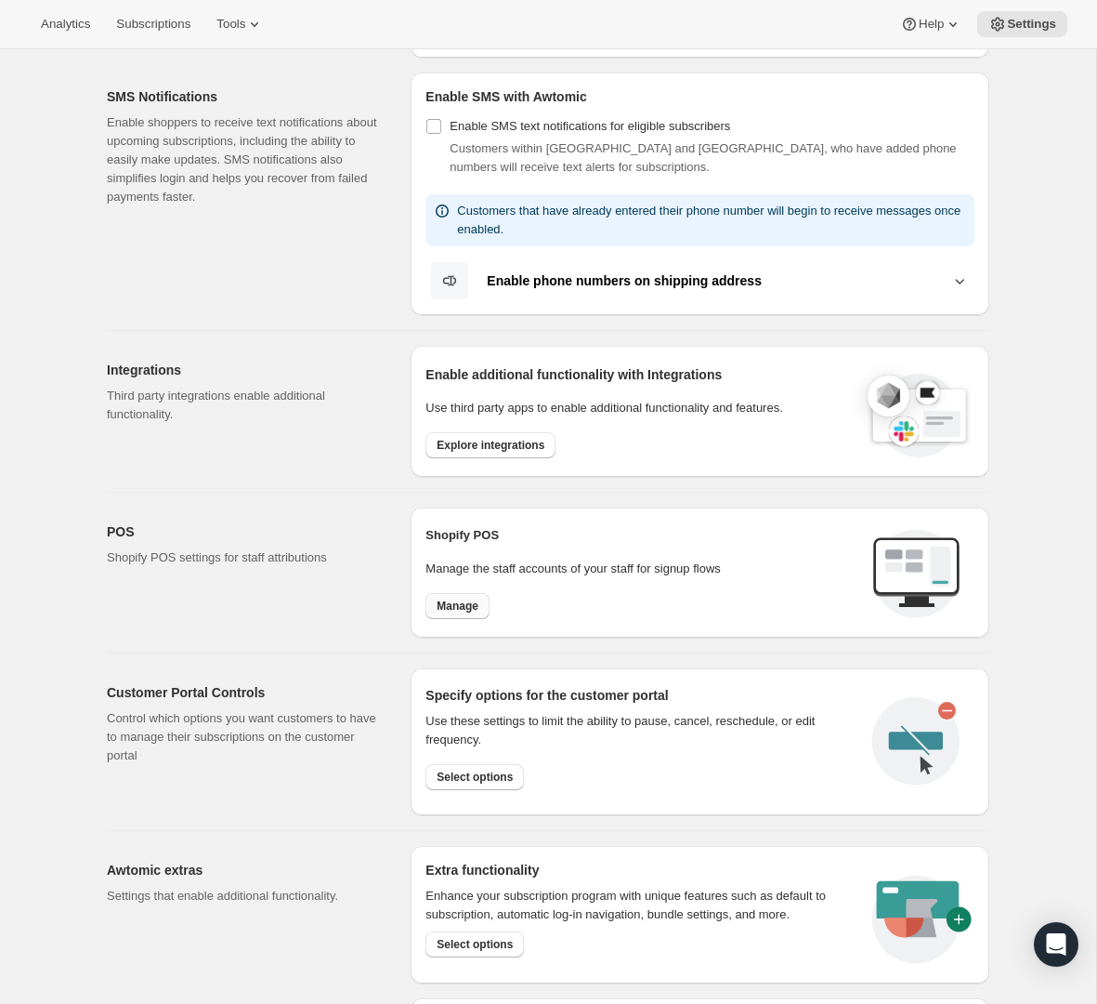
scroll to position [376, 0]
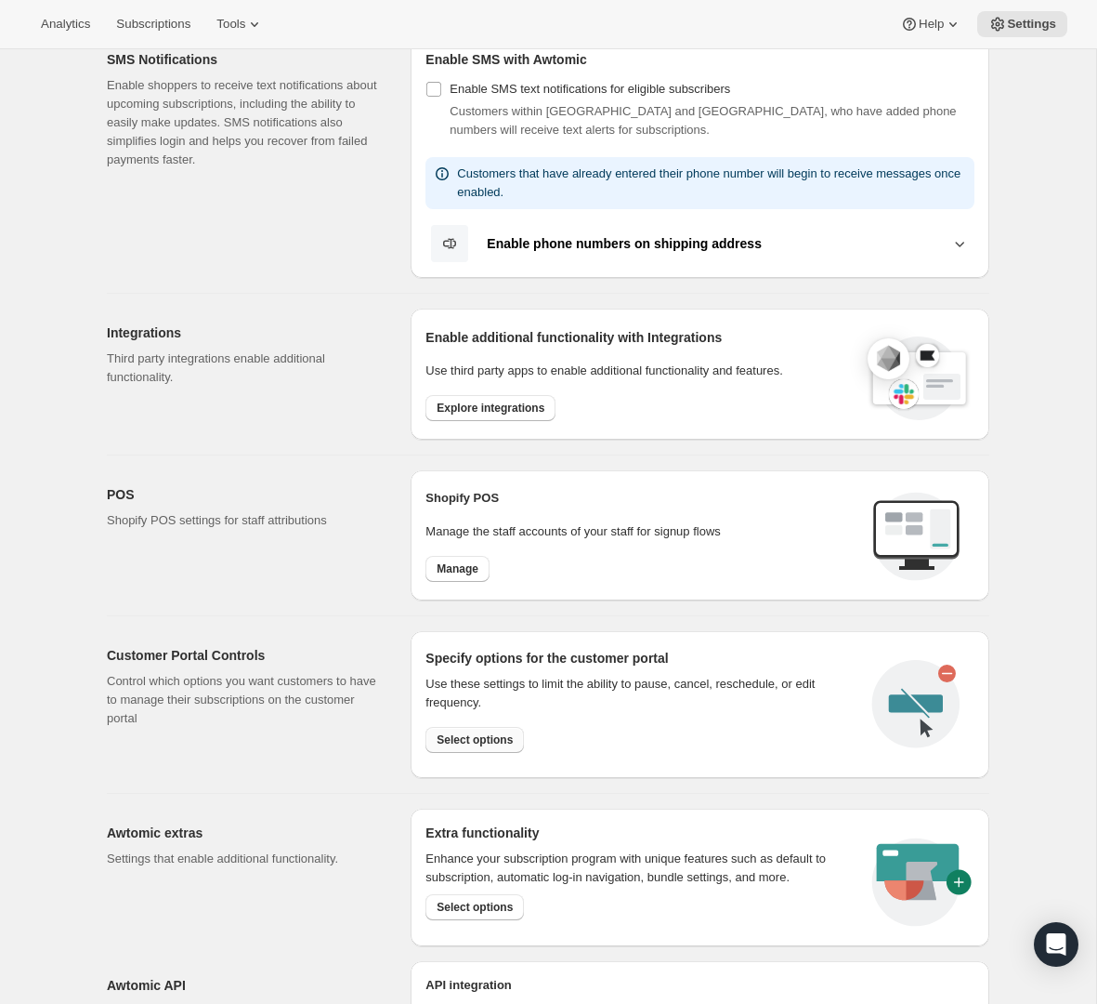
click at [473, 736] on span "Select options" at bounding box center [475, 739] width 76 height 15
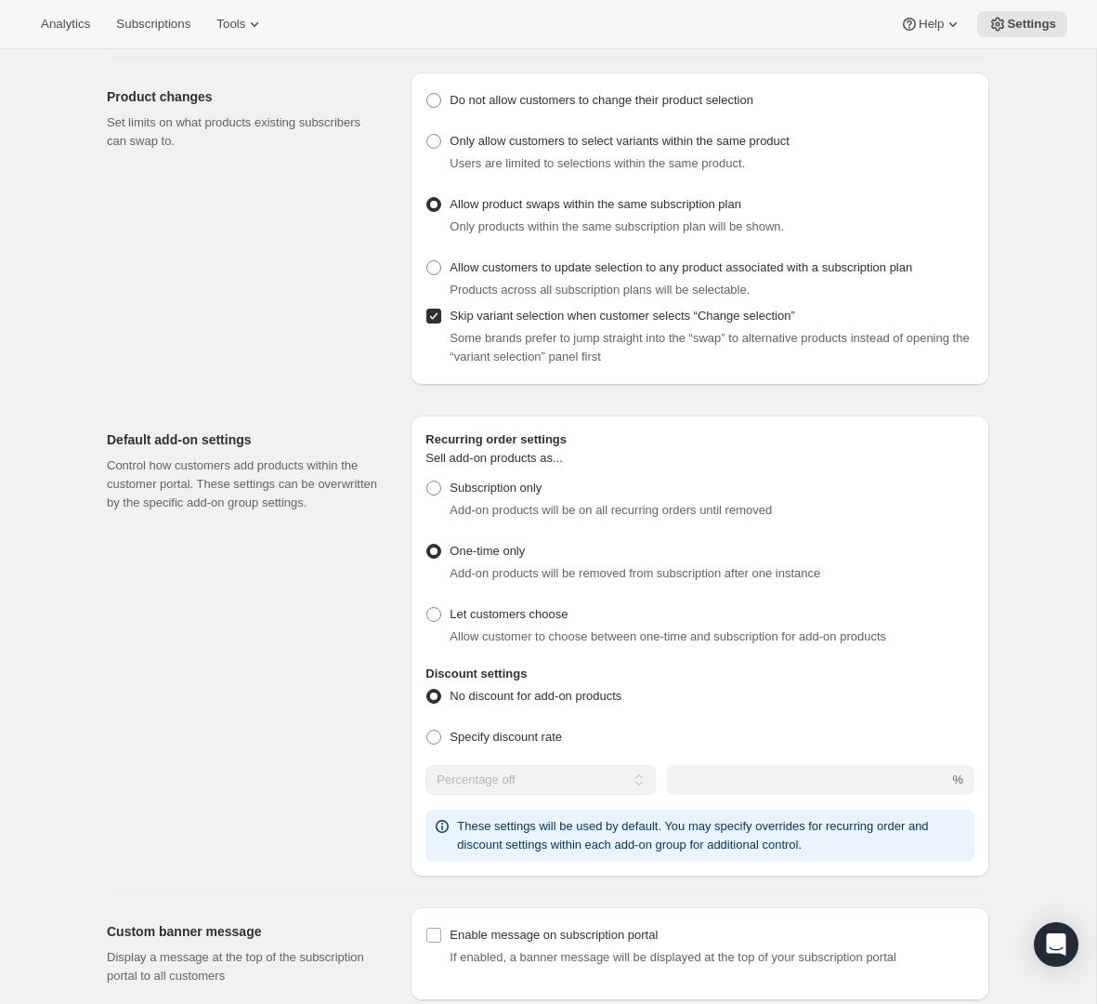
scroll to position [465, 0]
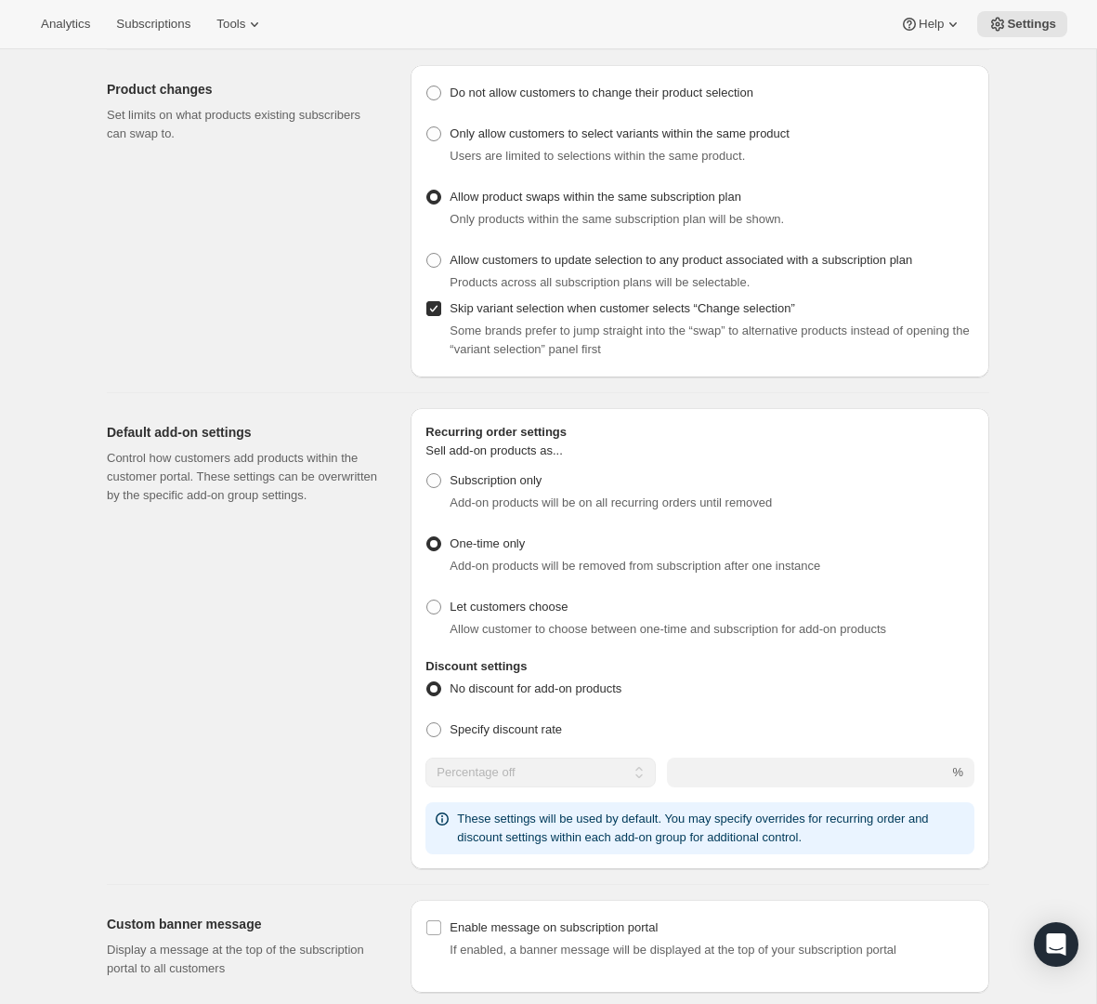
click at [495, 688] on span "No discount for add-on products" at bounding box center [536, 688] width 172 height 14
click at [427, 682] on input "No discount for add-on products" at bounding box center [427, 681] width 1 height 1
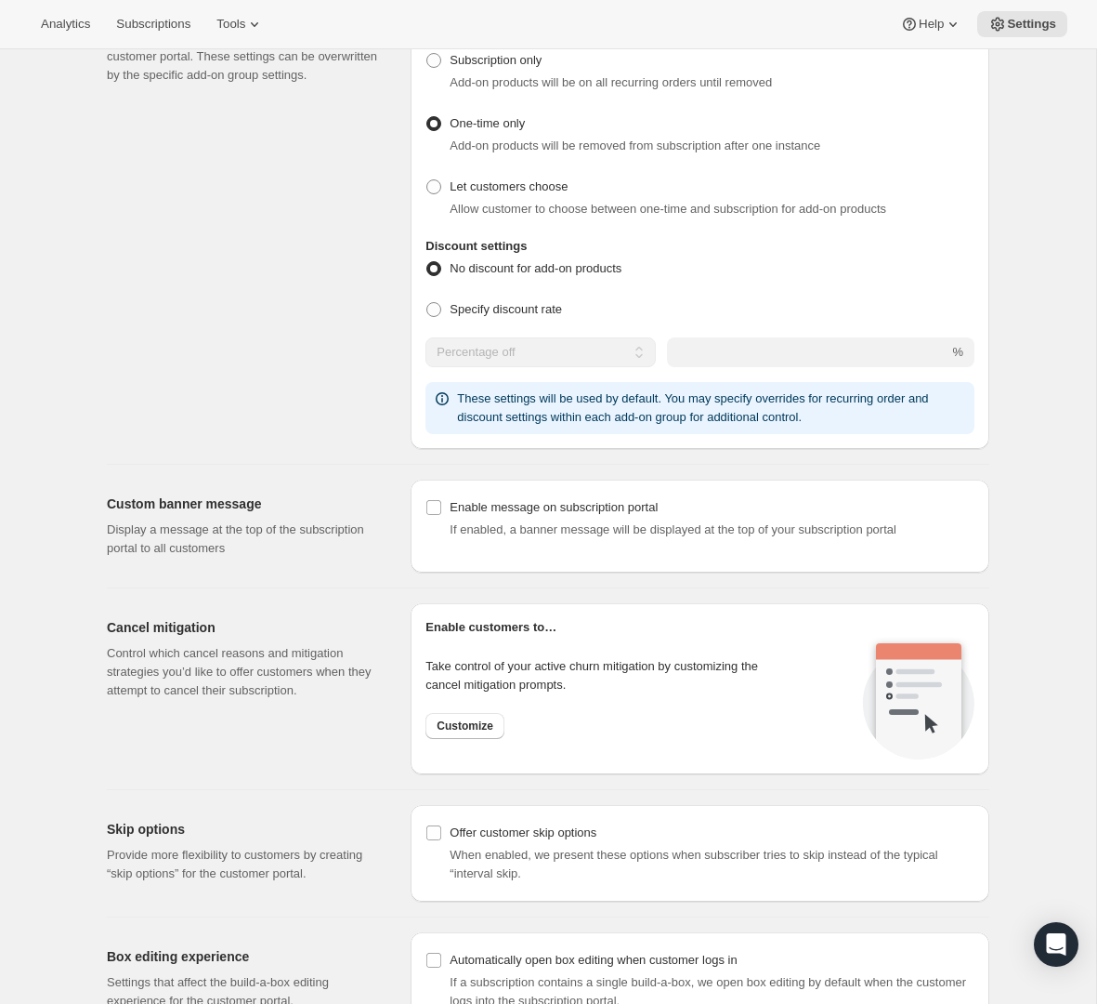
scroll to position [887, 0]
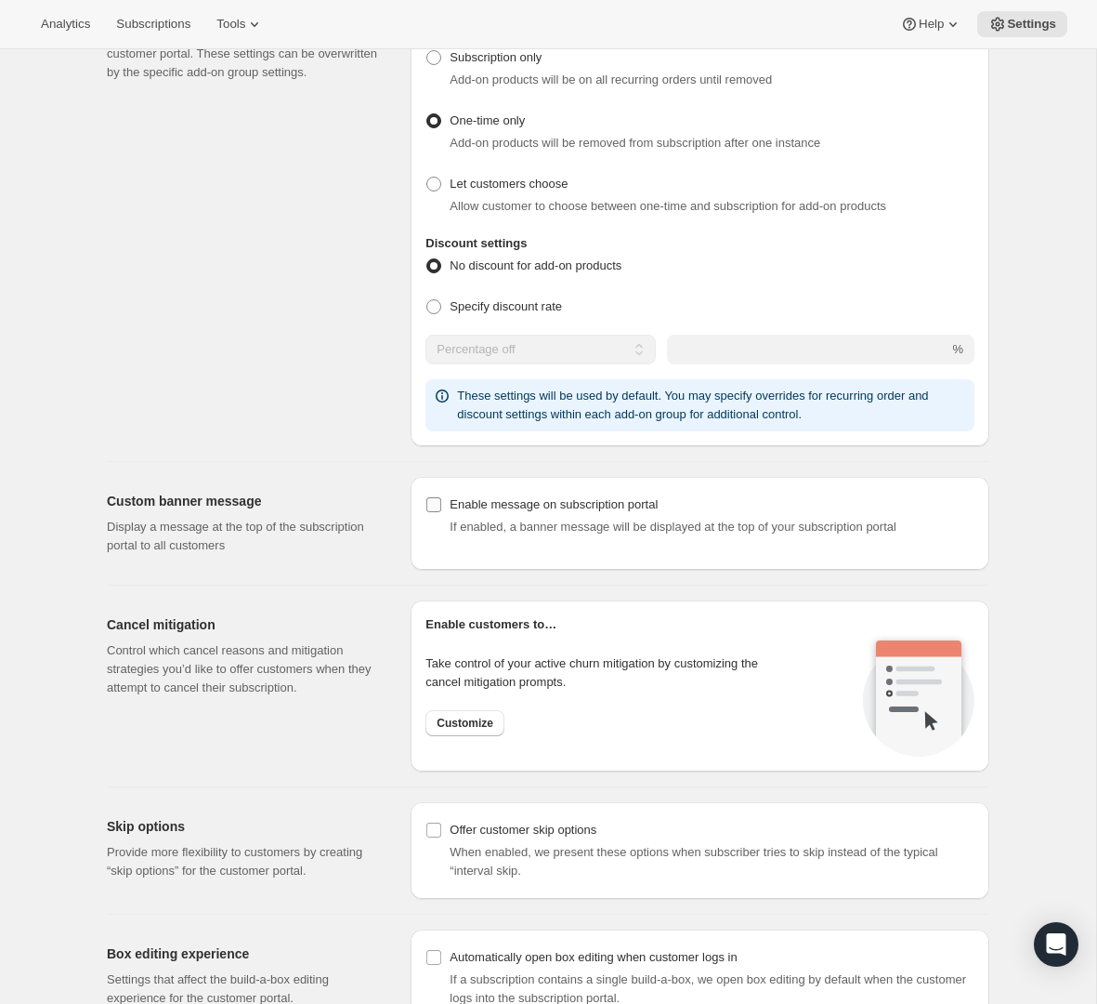
click at [437, 517] on label "Enable message on subscription portal" at bounding box center [700, 505] width 549 height 26
click at [437, 512] on input "Enable message on subscription portal" at bounding box center [434, 504] width 15 height 15
checkbox input "true"
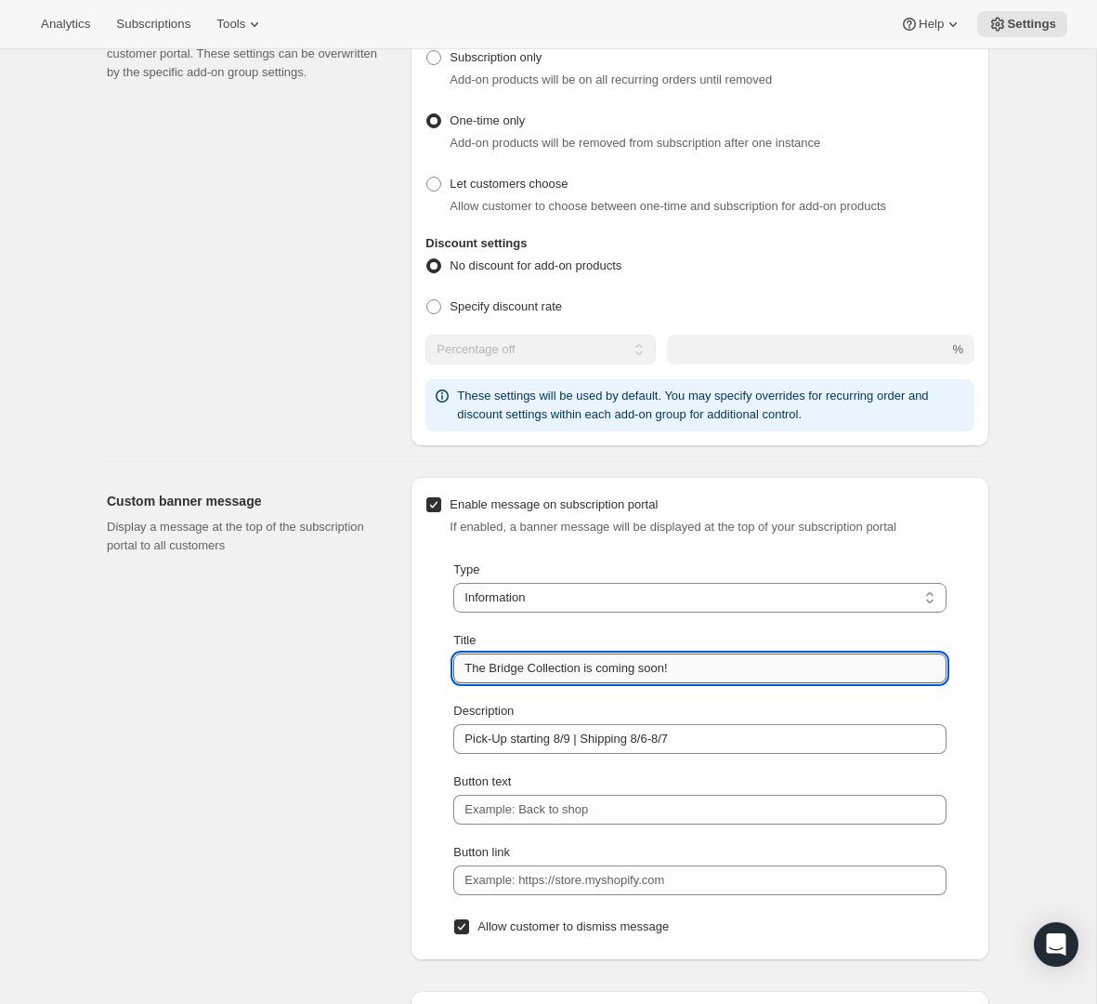
click at [678, 660] on input "The Bridge Collection is coming soon!" at bounding box center [699, 668] width 493 height 30
drag, startPoint x: 764, startPoint y: 677, endPoint x: 393, endPoint y: 650, distance: 371.8
click at [393, 650] on div "Custom banner message Display a message at the top of the subscription portal t…" at bounding box center [541, 711] width 898 height 498
type input "S"
type input "Flat Rate Member Shipping on Club Products!"
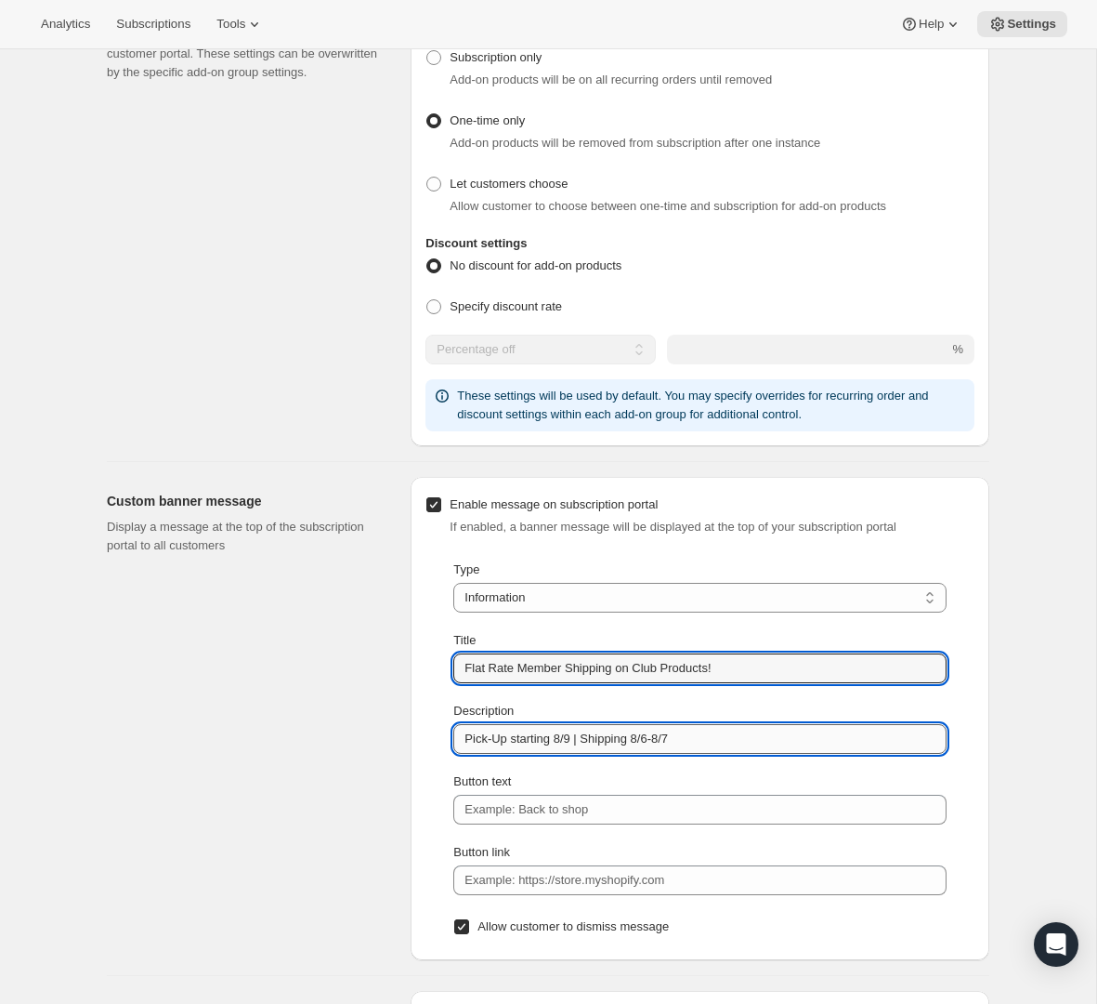
click at [738, 749] on input "Pick-Up starting 8/9 | Shipping 8/6-8/7" at bounding box center [699, 739] width 493 height 30
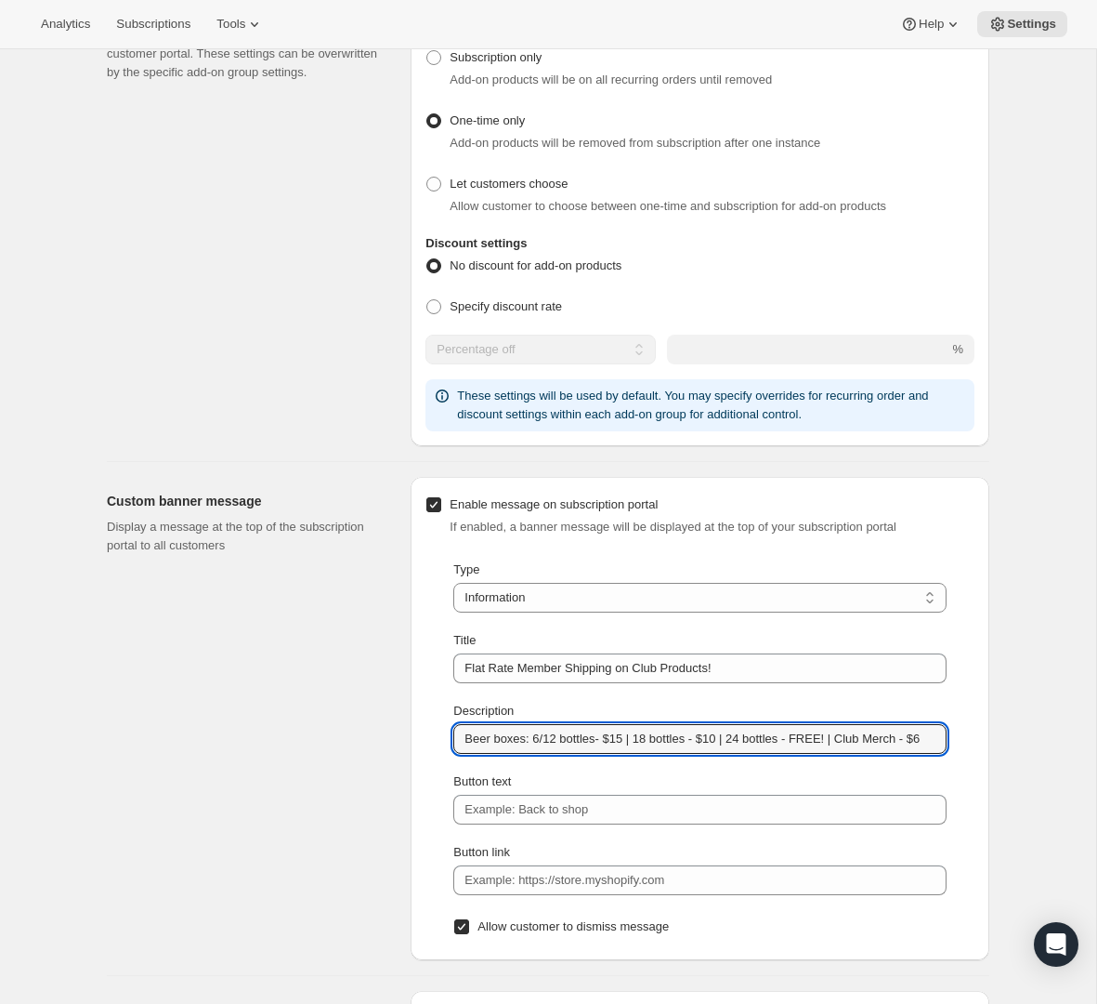
scroll to position [0, 19]
click at [918, 737] on input "Beer boxes: 6/12 bottles- $15 | 18 bottles - $10 | 24 bottles - FREE! | Club Me…" at bounding box center [699, 739] width 493 height 30
type input "Beer boxes: 6/12 bottles- $15 | 18 bottles - $10 | 24 bottles - FREE! | Club Me…"
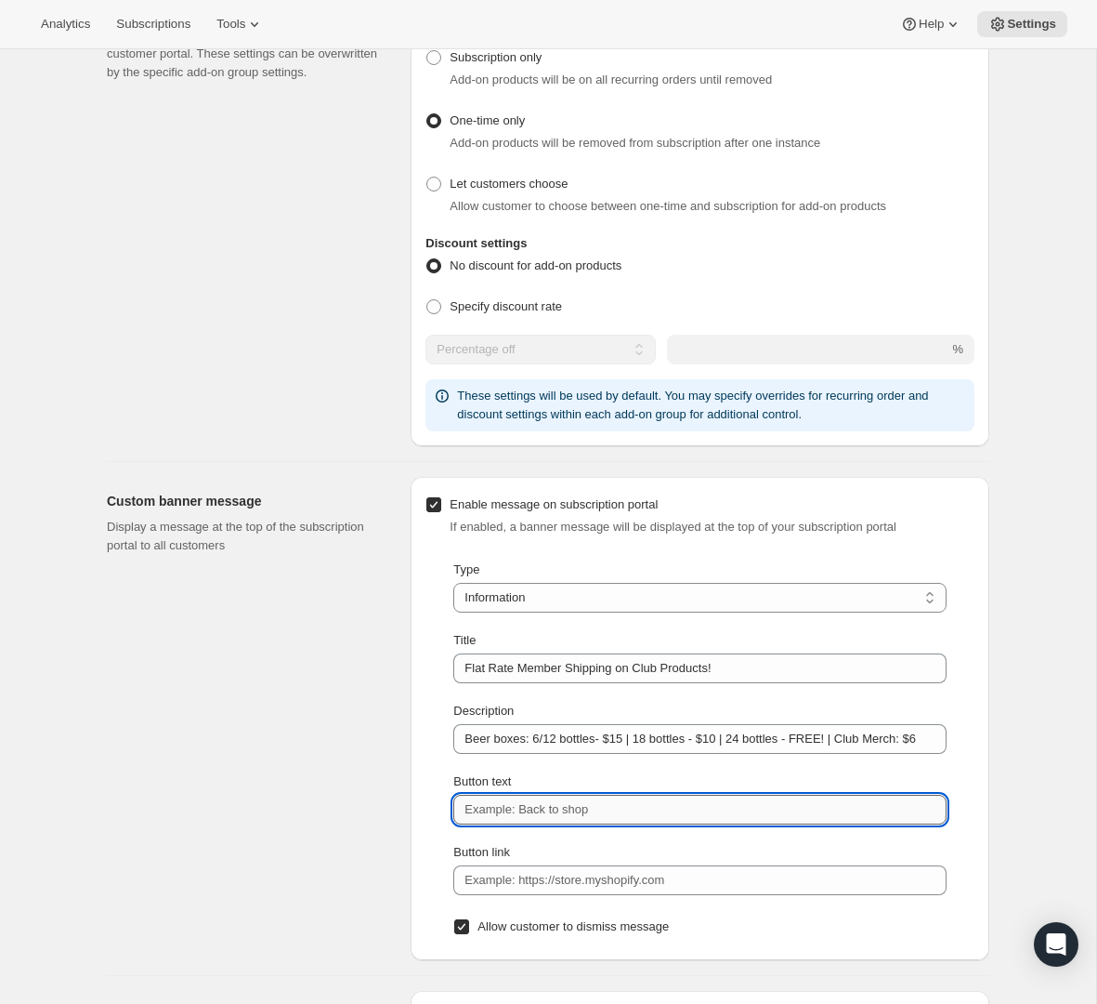
click at [799, 819] on input "Button text" at bounding box center [699, 810] width 493 height 30
type input "Shop Here"
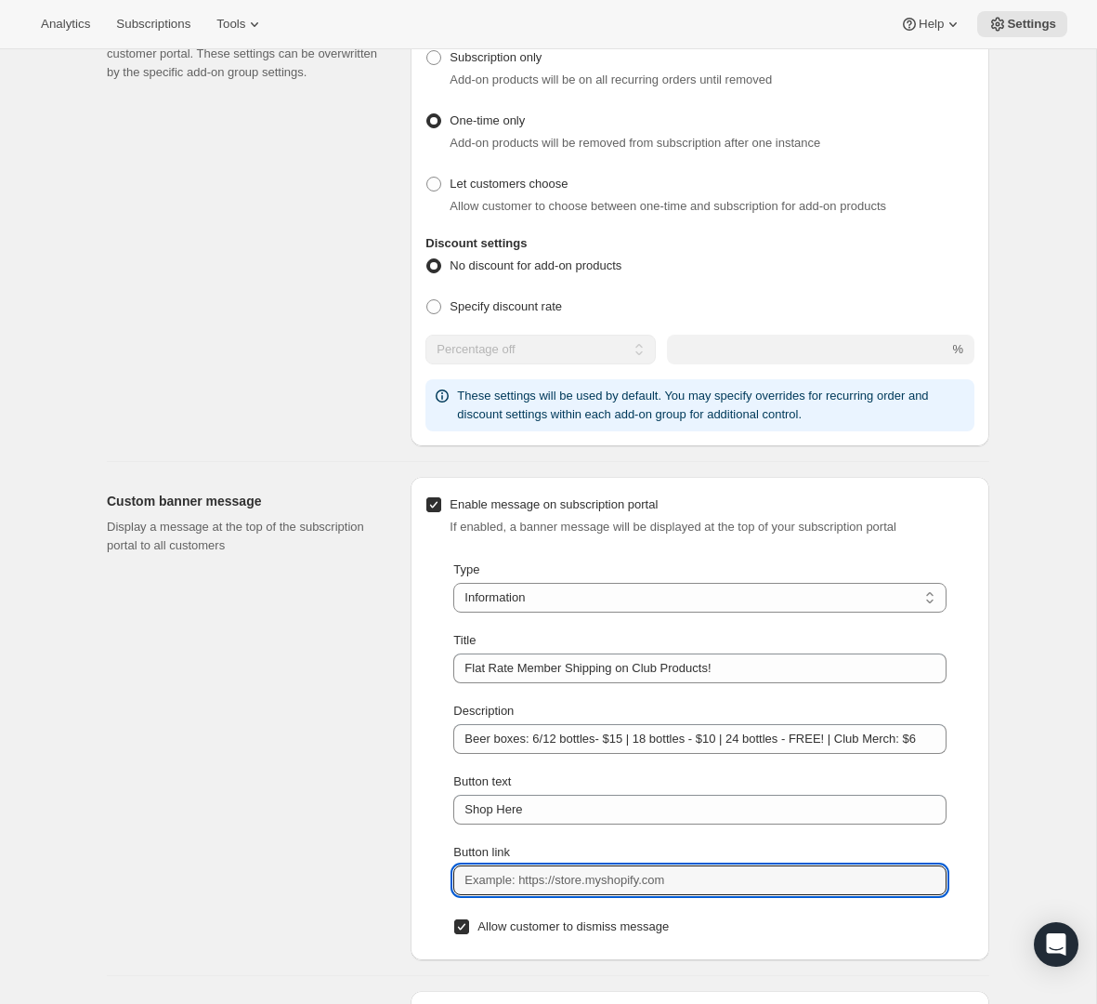
drag, startPoint x: 738, startPoint y: 890, endPoint x: 617, endPoint y: 904, distance: 121.6
click at [617, 904] on div "Type Information Error Warning Success Information Title Flat Rate Member Shipp…" at bounding box center [700, 750] width 549 height 390
paste input "https://webstore.firestonewalker.com/pages/brewmasters-collective-page"
type input "https://webstore.firestonewalker.com/pages/brewmasters-collective-page"
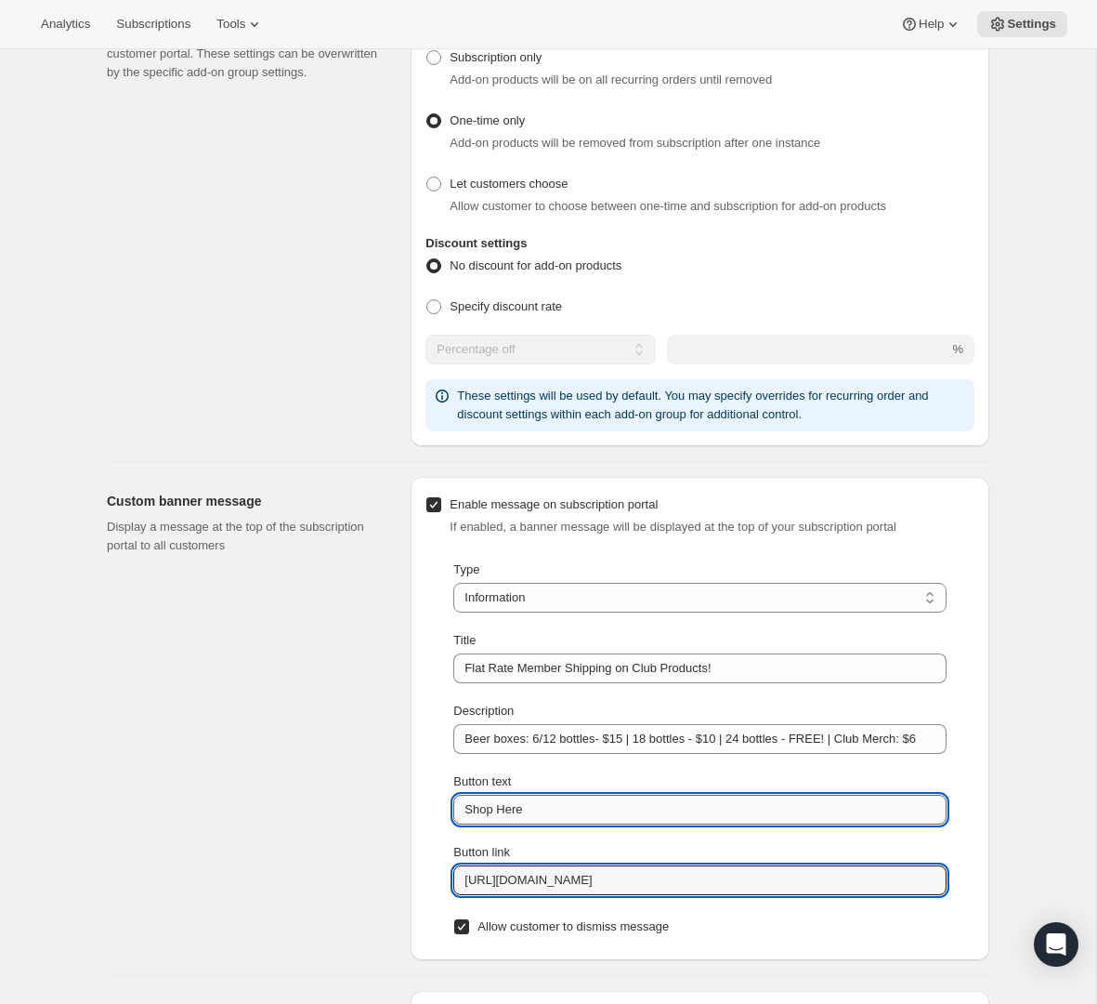
click at [523, 816] on input "Shop Here" at bounding box center [699, 810] width 493 height 30
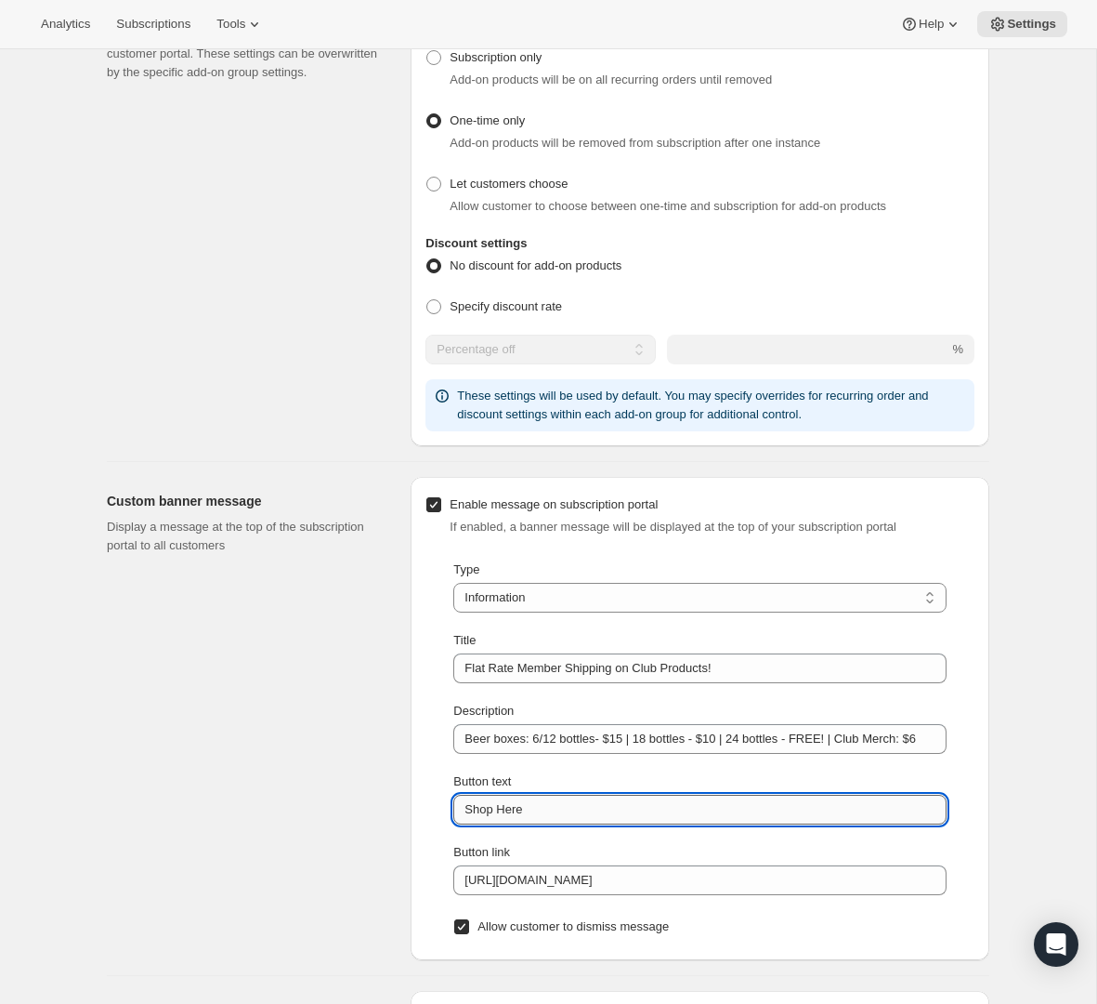
click at [523, 815] on input "Shop Here" at bounding box center [699, 810] width 493 height 30
type input "S"
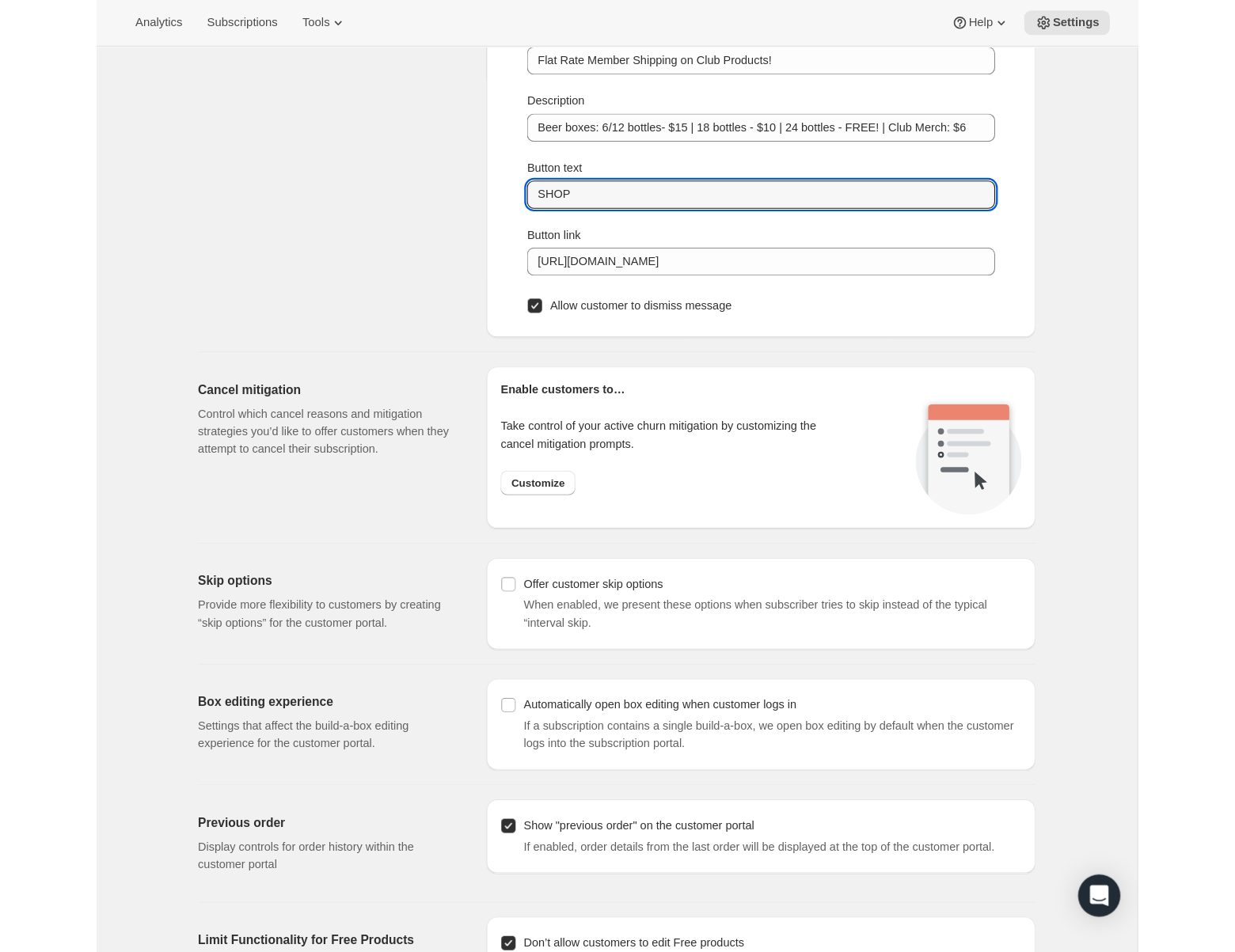
scroll to position [1310, 0]
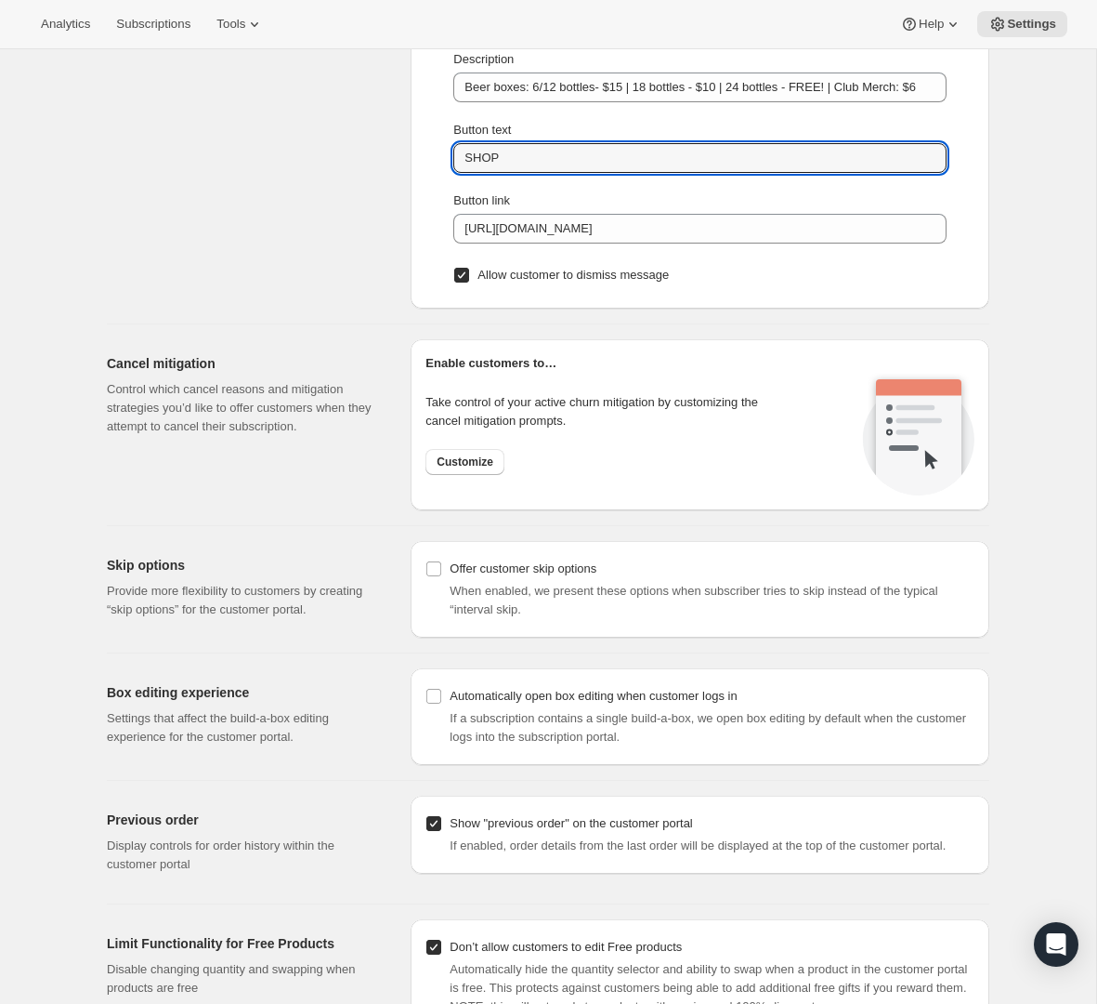
type input "SHOP"
